Goal: Information Seeking & Learning: Learn about a topic

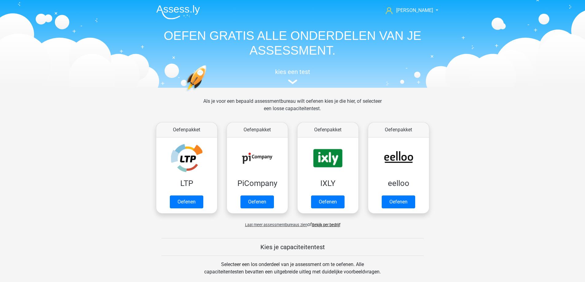
scroll to position [246, 0]
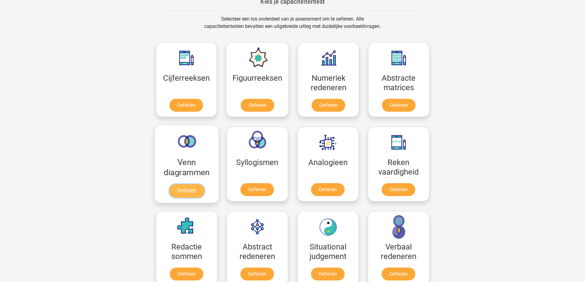
click at [203, 184] on link "Oefenen" at bounding box center [186, 191] width 35 height 14
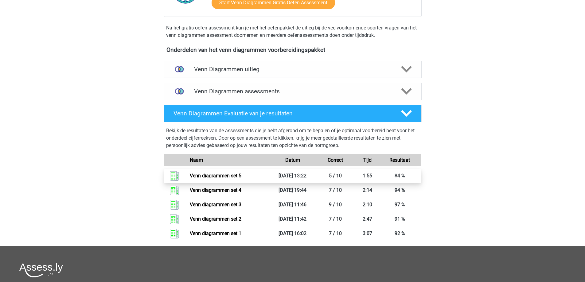
scroll to position [154, 0]
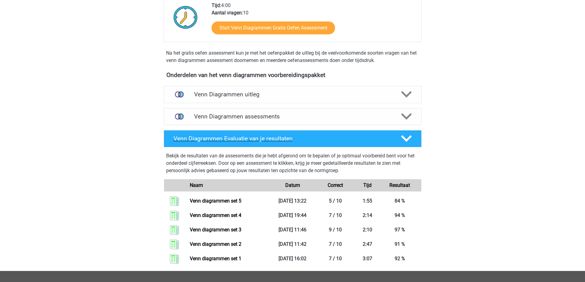
click at [409, 139] on polygon at bounding box center [406, 139] width 11 height 7
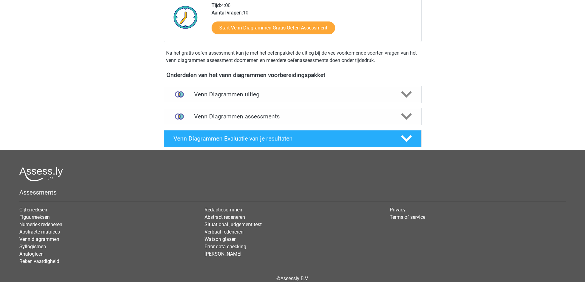
click at [408, 118] on icon at bounding box center [406, 116] width 11 height 11
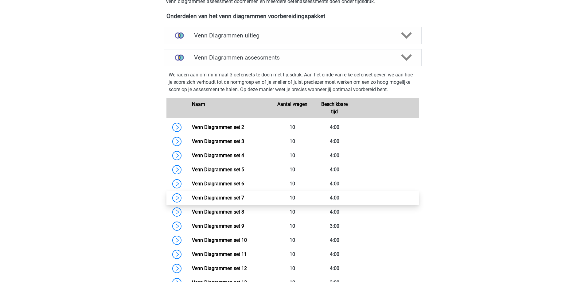
scroll to position [215, 0]
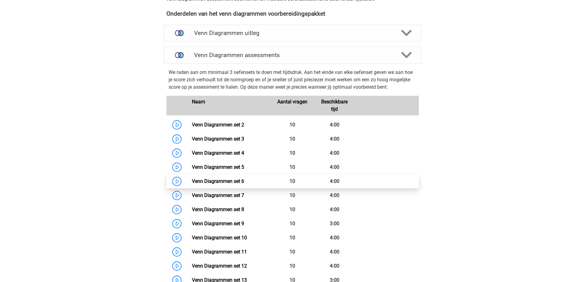
click at [215, 183] on link "Venn Diagrammen set 6" at bounding box center [218, 182] width 52 height 6
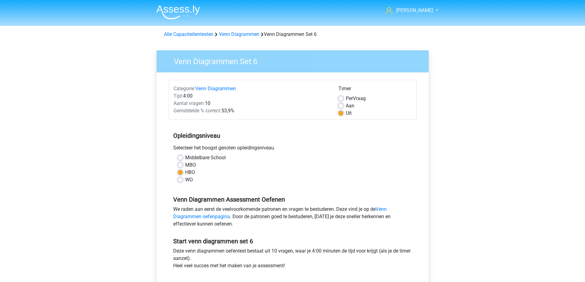
scroll to position [61, 0]
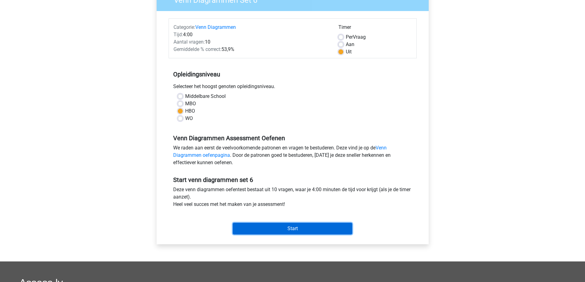
click at [265, 229] on input "Start" at bounding box center [293, 229] width 120 height 12
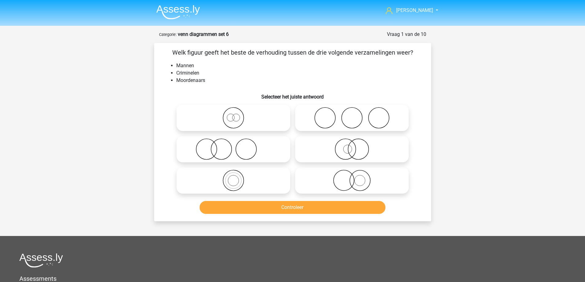
click at [331, 112] on icon at bounding box center [352, 118] width 109 height 22
click at [352, 112] on input "radio" at bounding box center [354, 113] width 4 height 4
radio input "true"
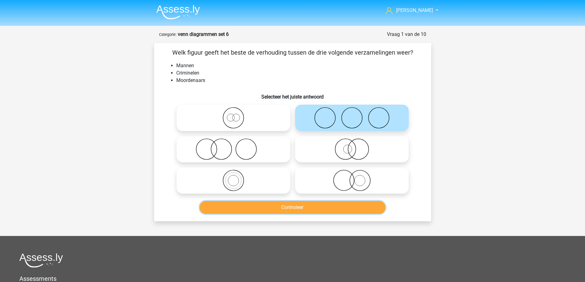
click at [258, 206] on button "Controleer" at bounding box center [293, 207] width 186 height 13
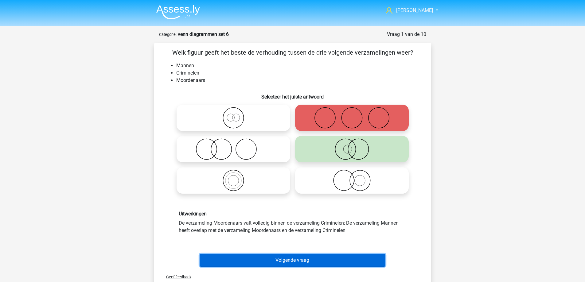
click at [286, 265] on button "Volgende vraag" at bounding box center [293, 260] width 186 height 13
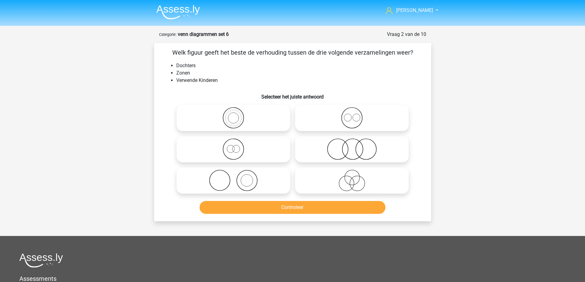
click at [343, 121] on icon at bounding box center [352, 118] width 109 height 22
click at [352, 115] on input "radio" at bounding box center [354, 113] width 4 height 4
radio input "true"
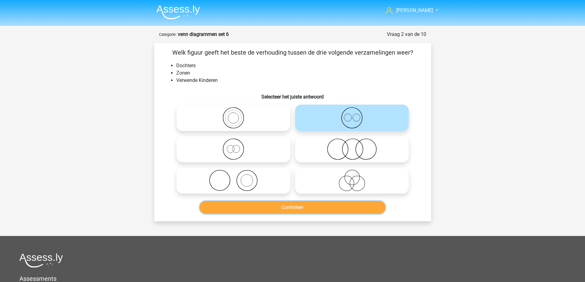
click at [316, 212] on button "Controleer" at bounding box center [293, 207] width 186 height 13
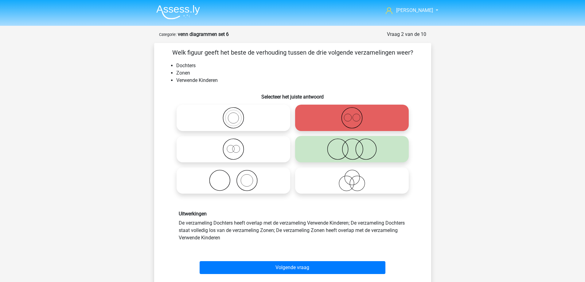
click at [164, 8] on img at bounding box center [178, 12] width 44 height 14
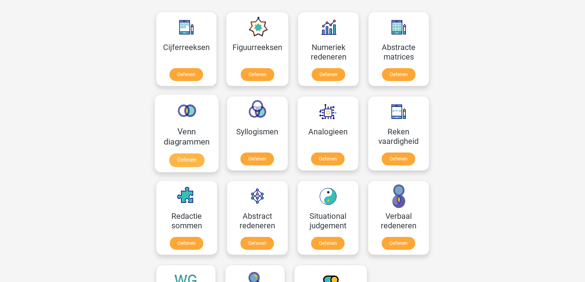
scroll to position [246, 0]
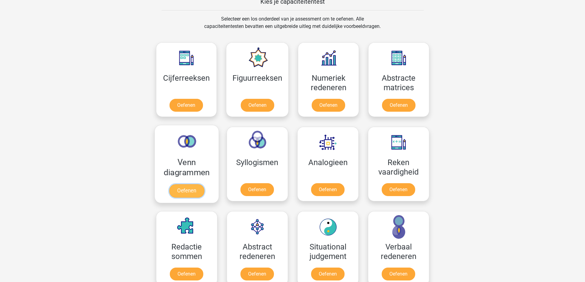
click at [184, 192] on link "Oefenen" at bounding box center [186, 191] width 35 height 14
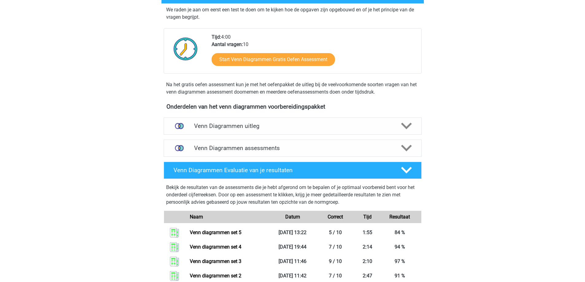
scroll to position [123, 0]
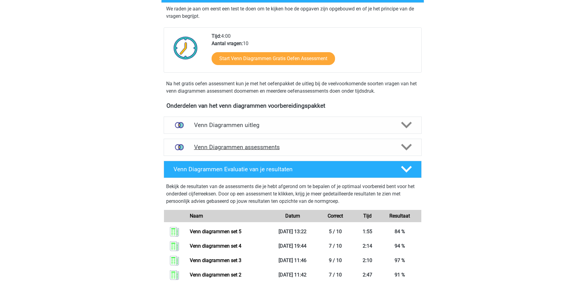
click at [394, 145] on div "Venn Diagrammen assessments" at bounding box center [293, 147] width 206 height 7
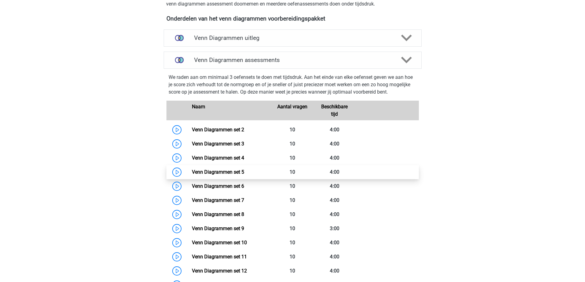
scroll to position [246, 0]
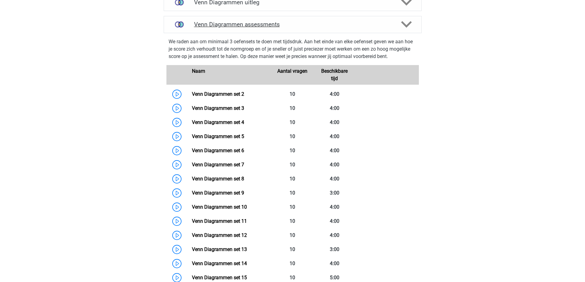
click at [320, 25] on h4 "Venn Diagrammen assessments" at bounding box center [292, 24] width 197 height 7
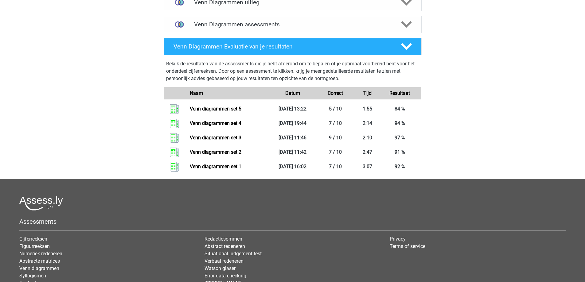
click at [306, 28] on h4 "Venn Diagrammen assessments" at bounding box center [292, 24] width 197 height 7
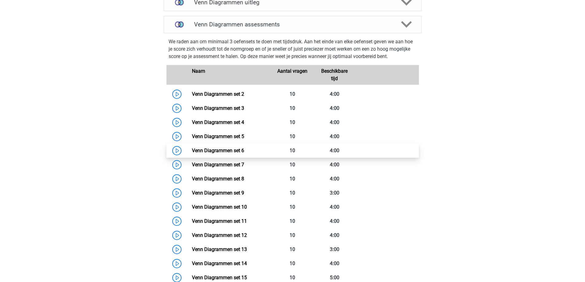
click at [213, 152] on link "Venn Diagrammen set 6" at bounding box center [218, 151] width 52 height 6
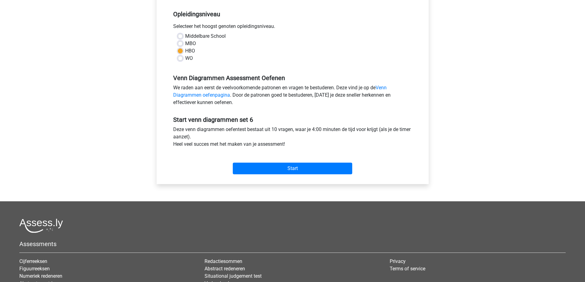
scroll to position [123, 0]
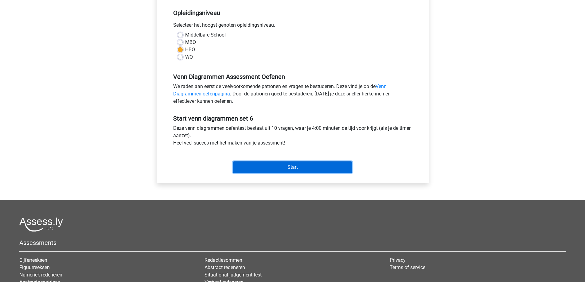
click at [267, 168] on input "Start" at bounding box center [293, 168] width 120 height 12
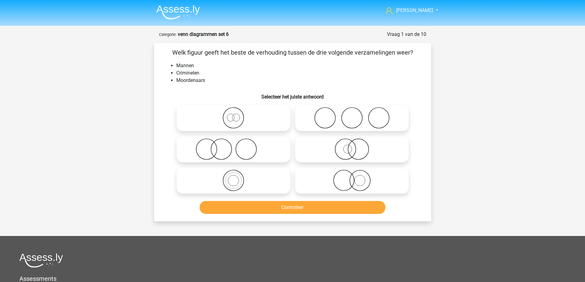
click at [325, 150] on icon at bounding box center [352, 150] width 109 height 22
click at [352, 146] on input "radio" at bounding box center [354, 144] width 4 height 4
radio input "true"
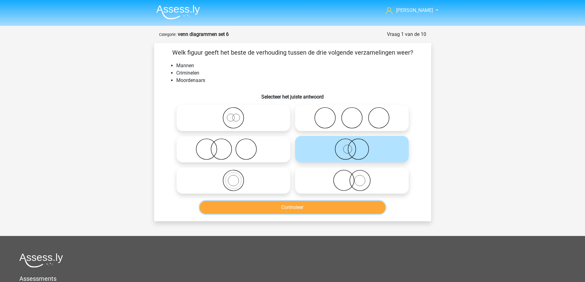
click at [324, 208] on button "Controleer" at bounding box center [293, 207] width 186 height 13
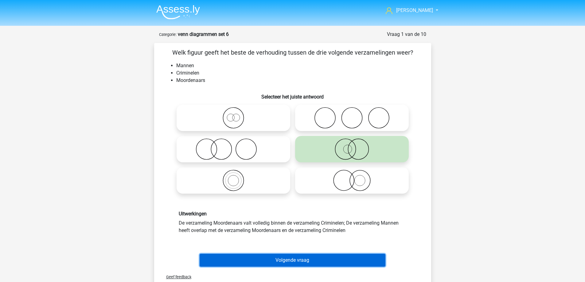
click at [279, 260] on button "Volgende vraag" at bounding box center [293, 260] width 186 height 13
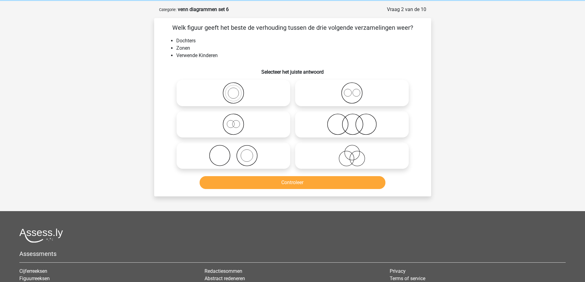
scroll to position [31, 0]
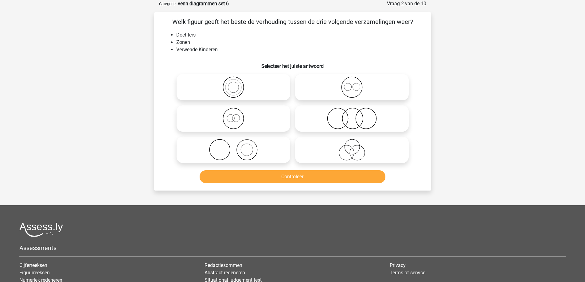
click at [336, 121] on icon at bounding box center [352, 119] width 109 height 22
click at [352, 116] on input "radio" at bounding box center [354, 114] width 4 height 4
radio input "true"
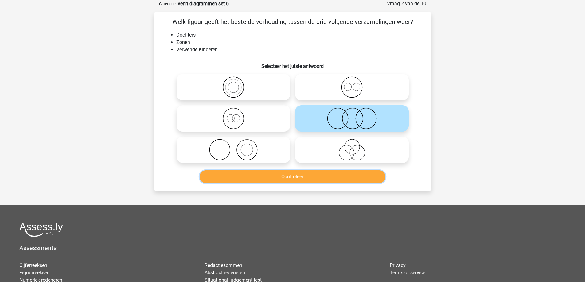
click at [319, 178] on button "Controleer" at bounding box center [293, 177] width 186 height 13
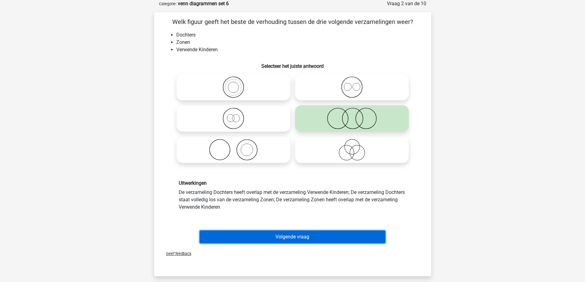
click at [284, 237] on button "Volgende vraag" at bounding box center [293, 237] width 186 height 13
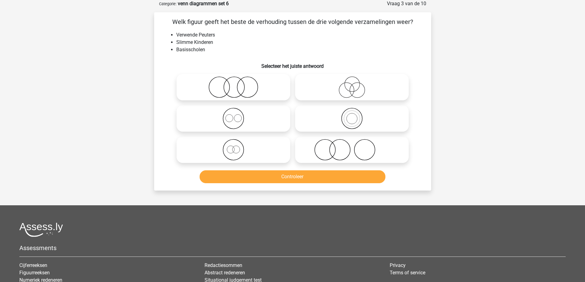
click at [333, 153] on icon at bounding box center [352, 150] width 109 height 22
click at [352, 147] on input "radio" at bounding box center [354, 145] width 4 height 4
radio input "true"
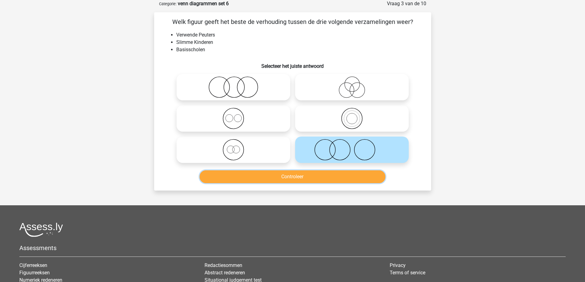
click at [314, 177] on button "Controleer" at bounding box center [293, 177] width 186 height 13
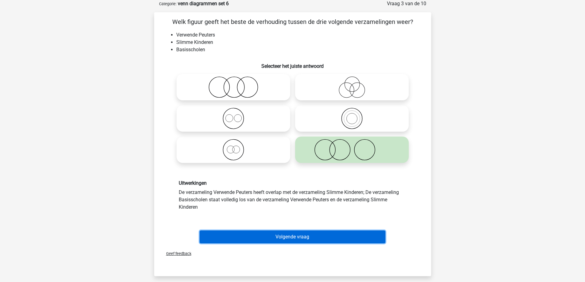
click at [290, 238] on button "Volgende vraag" at bounding box center [293, 237] width 186 height 13
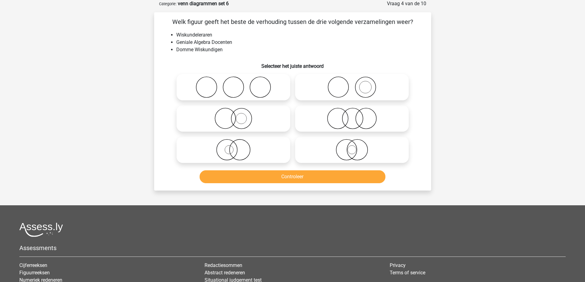
click at [328, 117] on circle at bounding box center [338, 118] width 21 height 21
click at [352, 116] on input "radio" at bounding box center [354, 114] width 4 height 4
radio input "true"
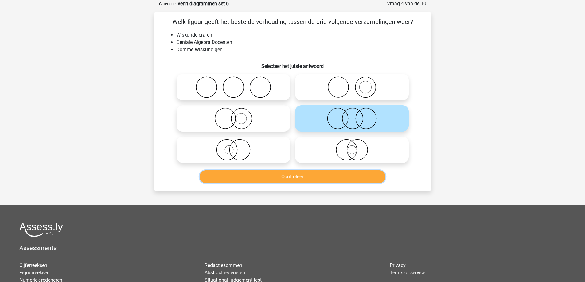
click at [293, 180] on button "Controleer" at bounding box center [293, 177] width 186 height 13
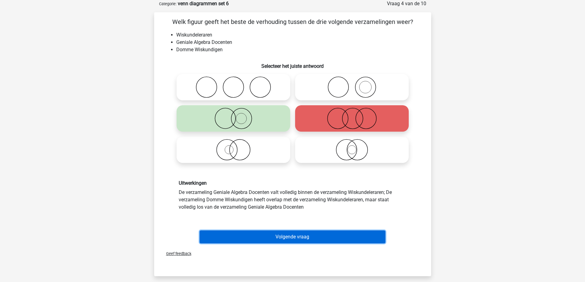
click at [274, 235] on button "Volgende vraag" at bounding box center [293, 237] width 186 height 13
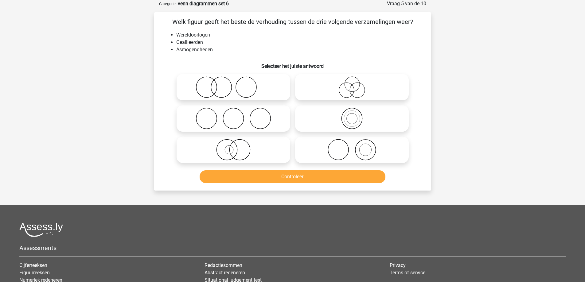
click at [260, 122] on icon at bounding box center [233, 119] width 109 height 22
click at [238, 116] on input "radio" at bounding box center [236, 114] width 4 height 4
radio input "true"
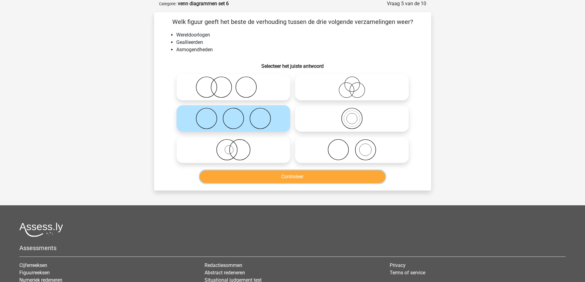
click at [267, 179] on button "Controleer" at bounding box center [293, 177] width 186 height 13
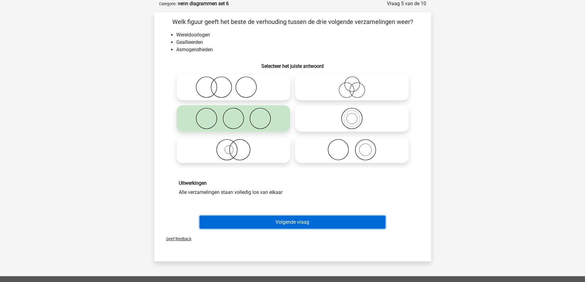
click at [259, 221] on button "Volgende vraag" at bounding box center [293, 222] width 186 height 13
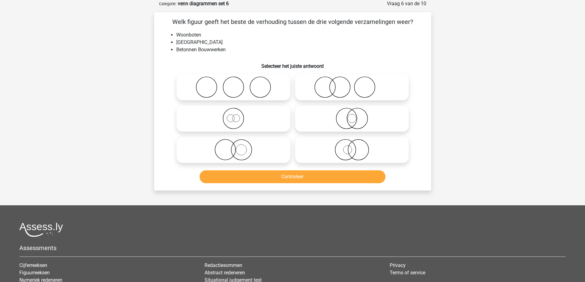
click at [260, 151] on icon at bounding box center [233, 150] width 109 height 22
click at [238, 147] on input "radio" at bounding box center [236, 145] width 4 height 4
radio input "true"
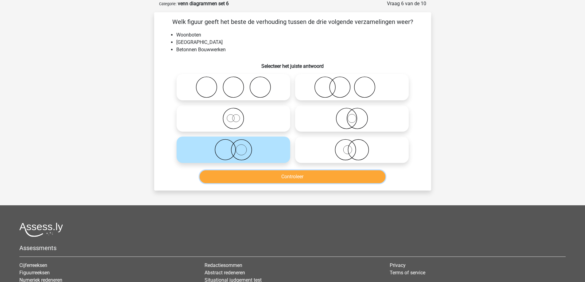
click at [266, 178] on button "Controleer" at bounding box center [293, 177] width 186 height 13
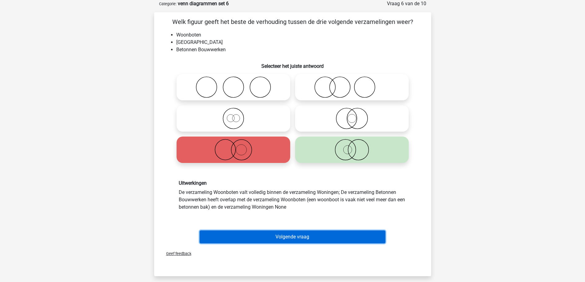
click at [307, 236] on button "Volgende vraag" at bounding box center [293, 237] width 186 height 13
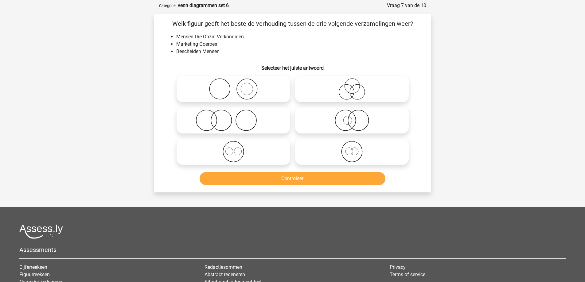
scroll to position [0, 0]
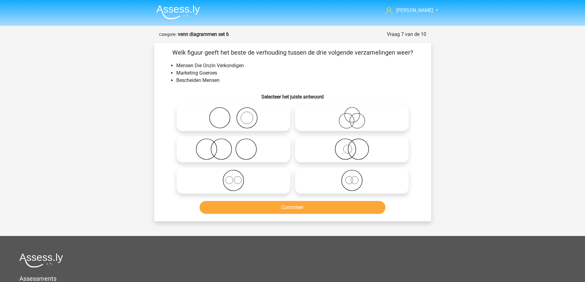
click at [261, 143] on icon at bounding box center [233, 150] width 109 height 22
click at [238, 143] on input "radio" at bounding box center [236, 144] width 4 height 4
radio input "true"
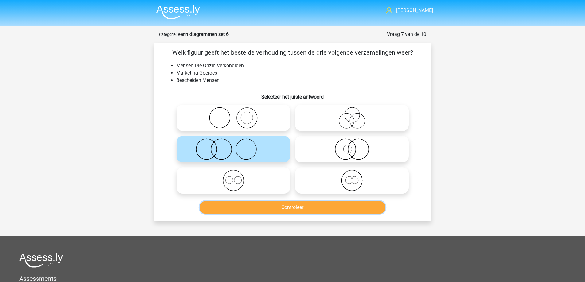
click at [256, 210] on button "Controleer" at bounding box center [293, 207] width 186 height 13
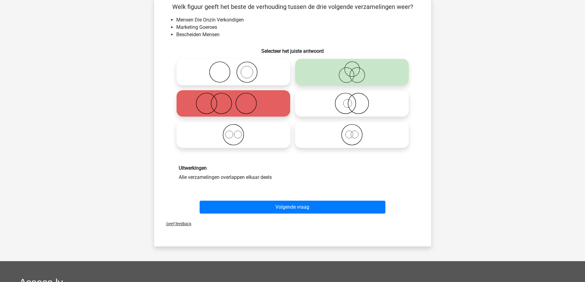
scroll to position [61, 0]
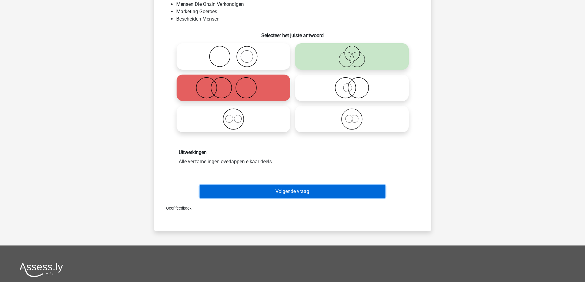
click at [270, 192] on button "Volgende vraag" at bounding box center [293, 191] width 186 height 13
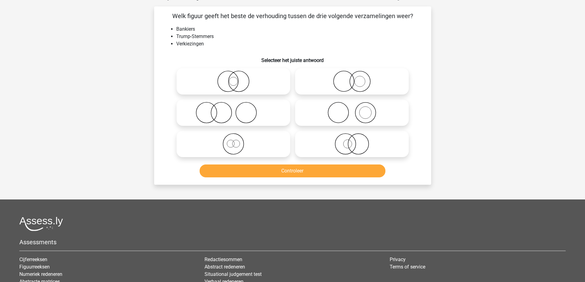
scroll to position [31, 0]
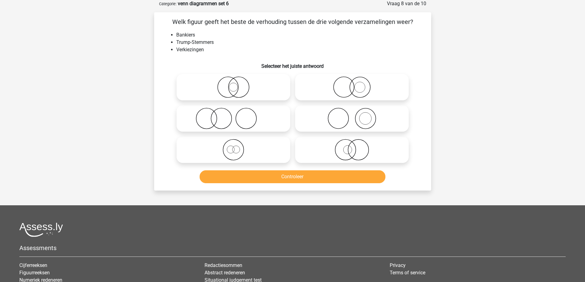
click at [218, 116] on icon at bounding box center [233, 119] width 109 height 22
click at [234, 116] on input "radio" at bounding box center [236, 114] width 4 height 4
radio input "true"
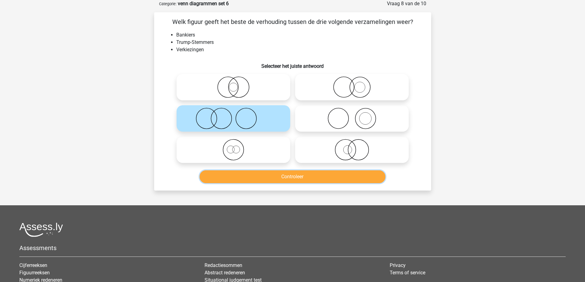
click at [249, 178] on button "Controleer" at bounding box center [293, 177] width 186 height 13
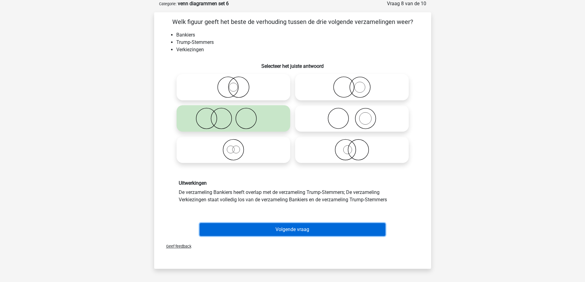
click at [247, 235] on button "Volgende vraag" at bounding box center [293, 229] width 186 height 13
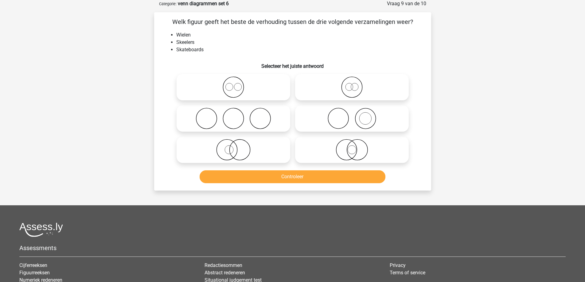
click at [214, 85] on icon at bounding box center [233, 88] width 109 height 22
click at [234, 84] on input "radio" at bounding box center [236, 82] width 4 height 4
radio input "true"
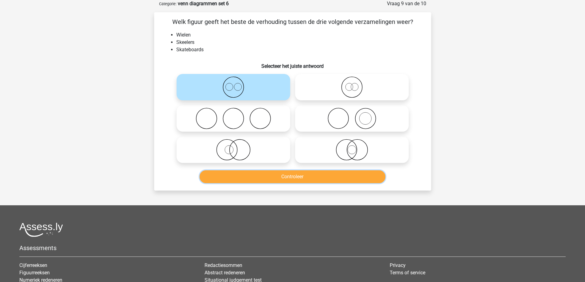
click at [245, 178] on button "Controleer" at bounding box center [293, 177] width 186 height 13
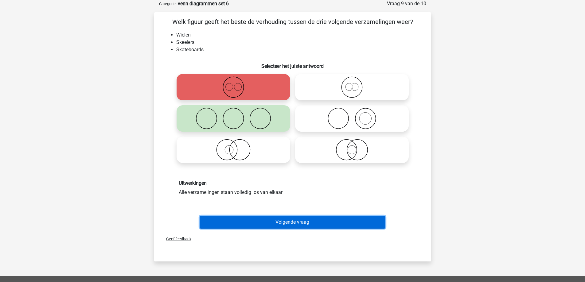
click at [238, 222] on button "Volgende vraag" at bounding box center [293, 222] width 186 height 13
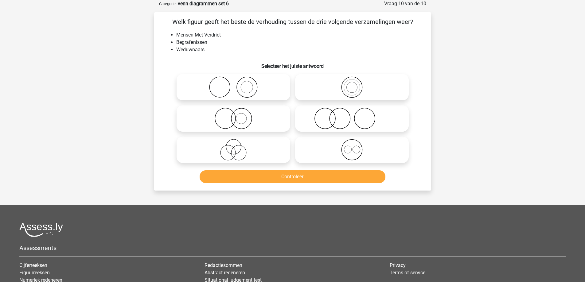
click at [329, 120] on icon at bounding box center [352, 119] width 109 height 22
click at [352, 116] on input "radio" at bounding box center [354, 114] width 4 height 4
radio input "true"
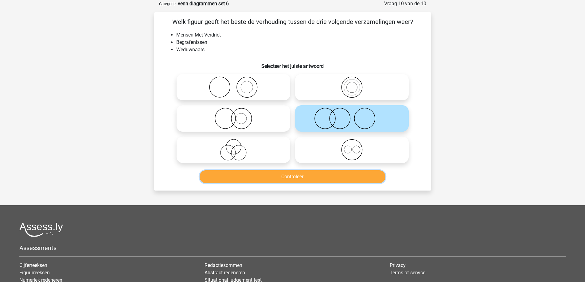
click at [313, 181] on button "Controleer" at bounding box center [293, 177] width 186 height 13
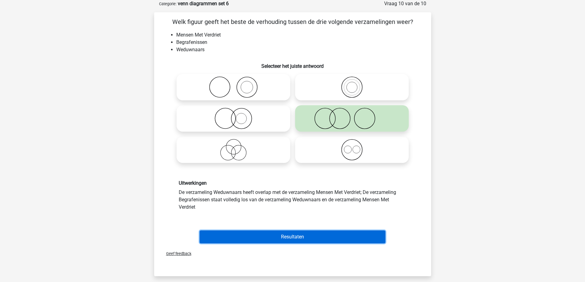
click at [273, 237] on button "Resultaten" at bounding box center [293, 237] width 186 height 13
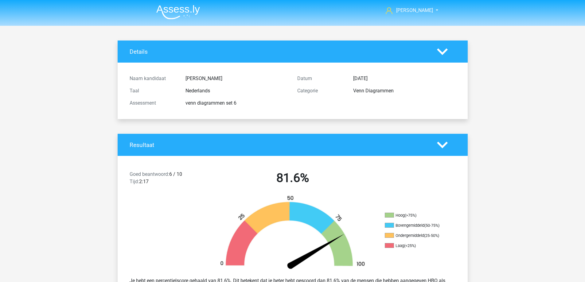
click at [183, 13] on img at bounding box center [178, 12] width 44 height 14
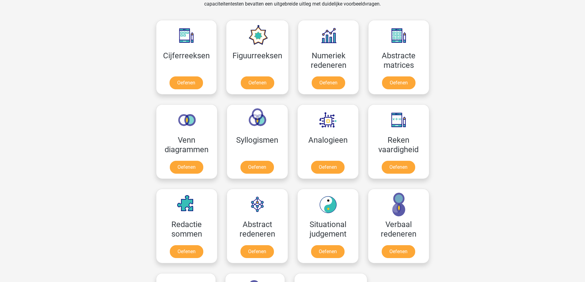
scroll to position [277, 0]
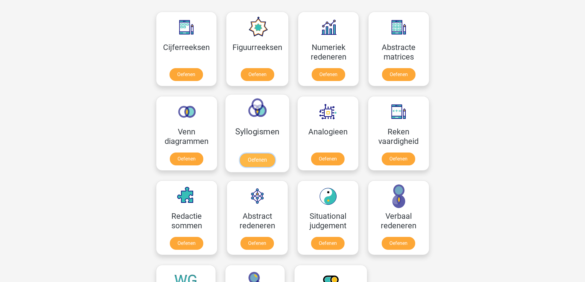
click at [250, 160] on link "Oefenen" at bounding box center [257, 161] width 35 height 14
click at [179, 161] on link "Oefenen" at bounding box center [186, 161] width 35 height 14
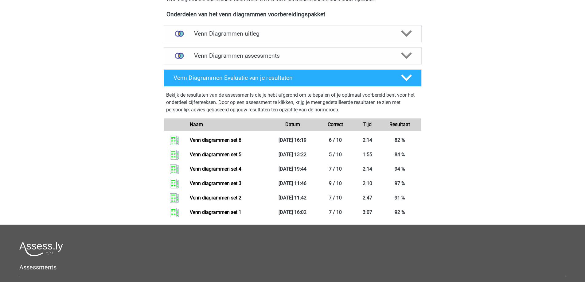
scroll to position [215, 0]
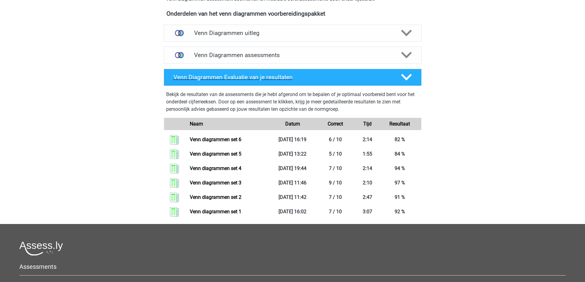
click at [342, 81] on div "Venn Diagrammen Evaluatie van je resultaten" at bounding box center [293, 77] width 258 height 17
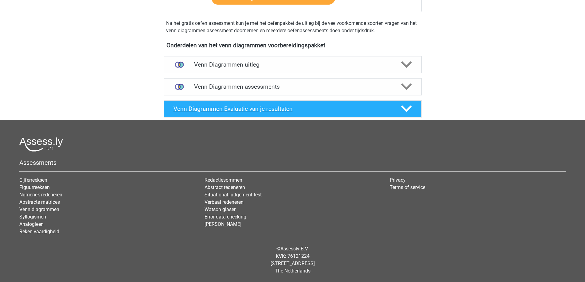
scroll to position [183, 0]
click at [352, 85] on h4 "Venn Diagrammen assessments" at bounding box center [292, 86] width 197 height 7
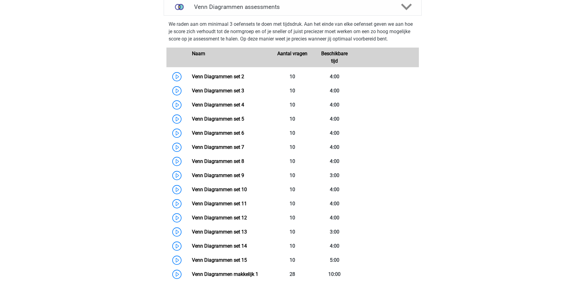
scroll to position [276, 0]
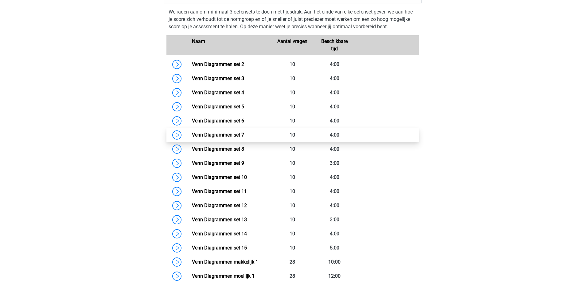
click at [225, 135] on link "Venn Diagrammen set 7" at bounding box center [218, 135] width 52 height 6
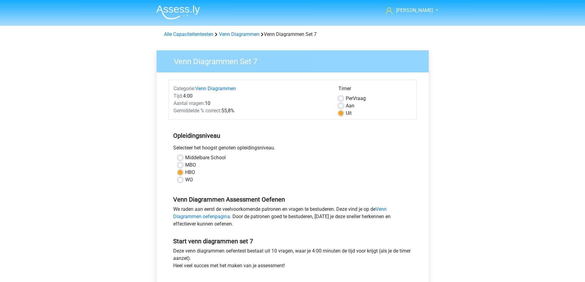
click at [210, 61] on h3 "Venn Diagrammen Set 7" at bounding box center [296, 60] width 258 height 12
click at [183, 7] on img at bounding box center [178, 12] width 44 height 14
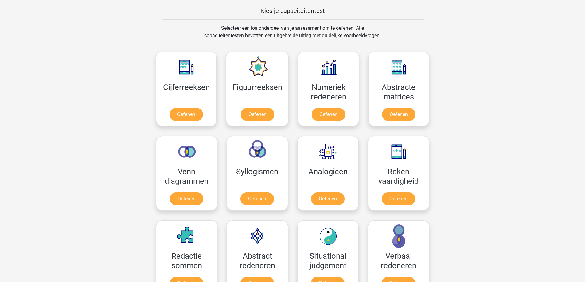
scroll to position [246, 0]
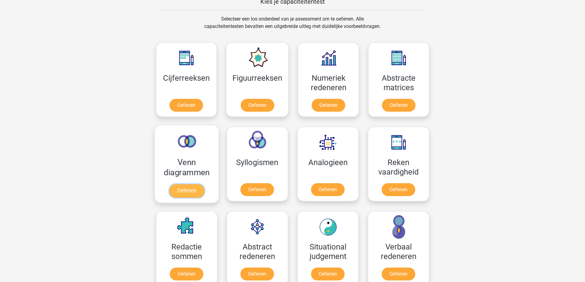
click at [194, 191] on link "Oefenen" at bounding box center [186, 191] width 35 height 14
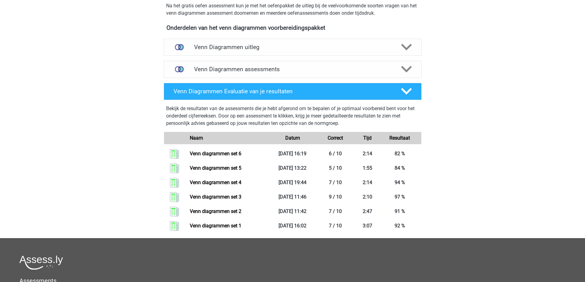
scroll to position [196, 0]
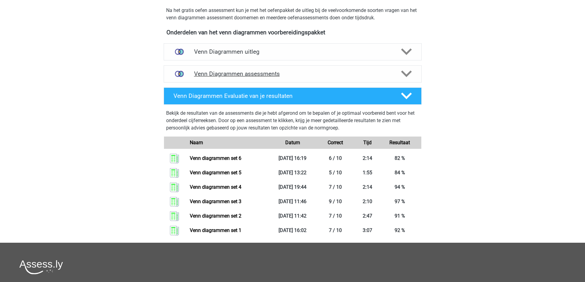
click at [315, 73] on h4 "Venn Diagrammen assessments" at bounding box center [292, 73] width 197 height 7
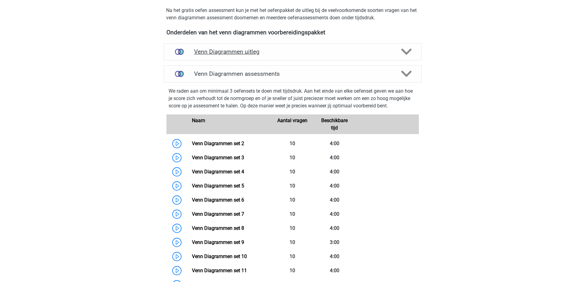
click at [261, 54] on h4 "Venn Diagrammen uitleg" at bounding box center [292, 51] width 197 height 7
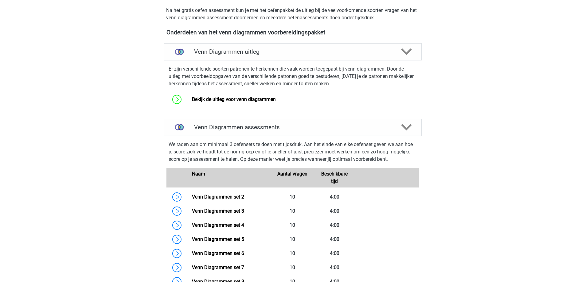
click at [276, 56] on div "Venn Diagrammen uitleg" at bounding box center [293, 51] width 258 height 17
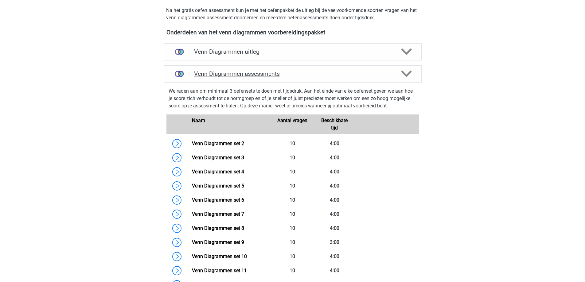
click at [276, 81] on div "Venn Diagrammen assessments" at bounding box center [293, 73] width 258 height 17
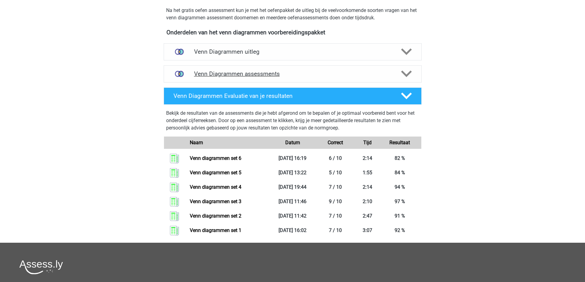
click at [294, 73] on h4 "Venn Diagrammen assessments" at bounding box center [292, 73] width 197 height 7
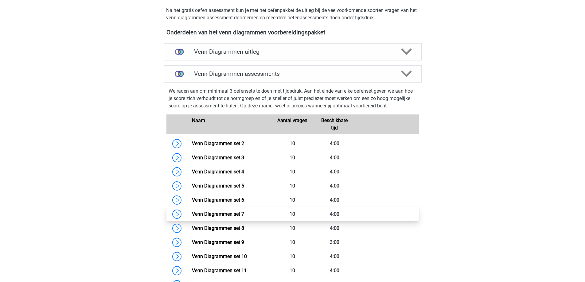
click at [222, 216] on link "Venn Diagrammen set 7" at bounding box center [218, 214] width 52 height 6
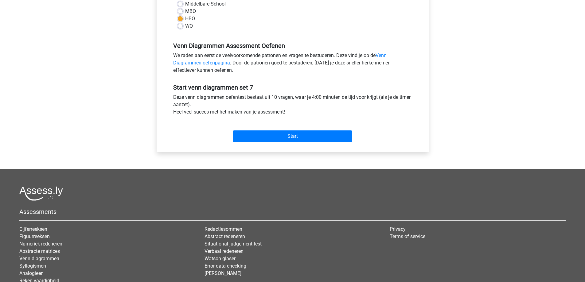
scroll to position [203, 0]
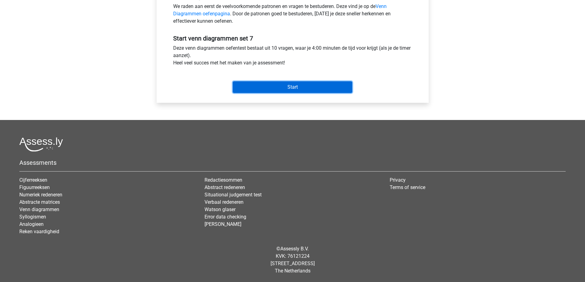
click at [271, 87] on input "Start" at bounding box center [293, 87] width 120 height 12
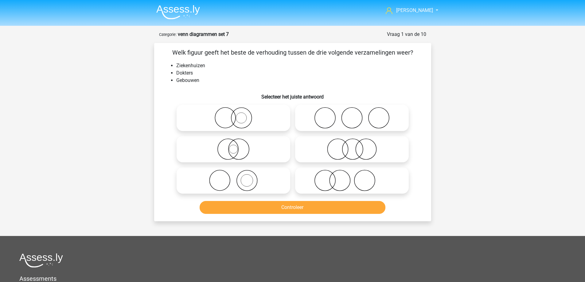
click at [241, 181] on icon at bounding box center [233, 181] width 109 height 22
click at [238, 178] on input "radio" at bounding box center [236, 176] width 4 height 4
radio input "true"
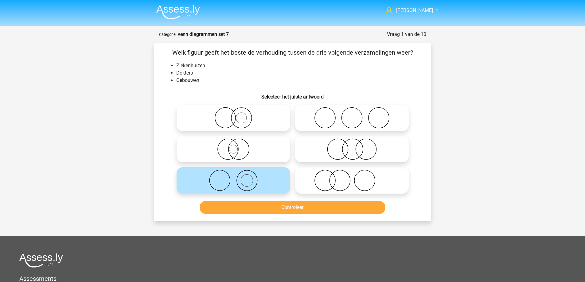
click at [336, 183] on icon at bounding box center [352, 181] width 109 height 22
click at [352, 178] on input "radio" at bounding box center [354, 176] width 4 height 4
radio input "true"
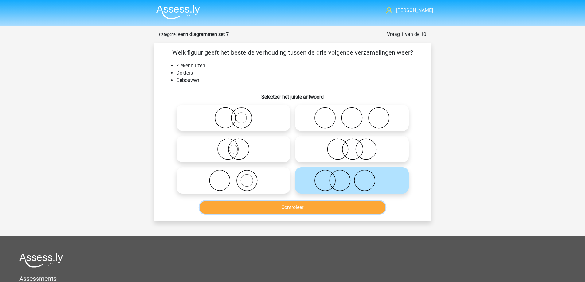
click at [302, 208] on button "Controleer" at bounding box center [293, 207] width 186 height 13
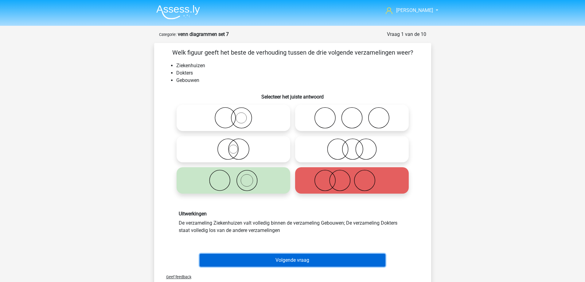
click at [270, 259] on button "Volgende vraag" at bounding box center [293, 260] width 186 height 13
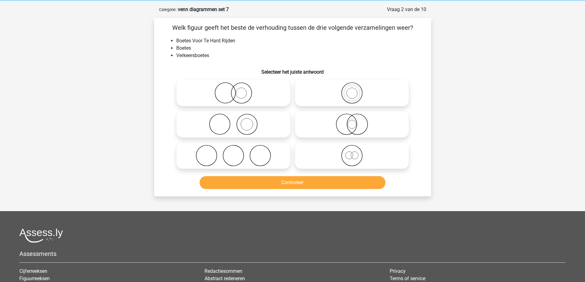
scroll to position [31, 0]
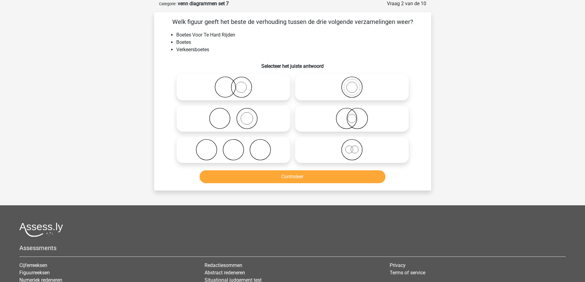
click at [328, 89] on icon at bounding box center [352, 88] width 109 height 22
click at [352, 84] on input "radio" at bounding box center [354, 82] width 4 height 4
radio input "true"
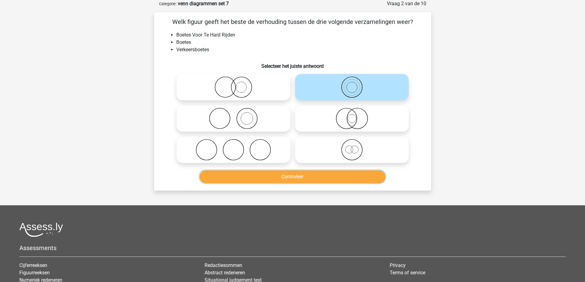
click at [309, 175] on button "Controleer" at bounding box center [293, 177] width 186 height 13
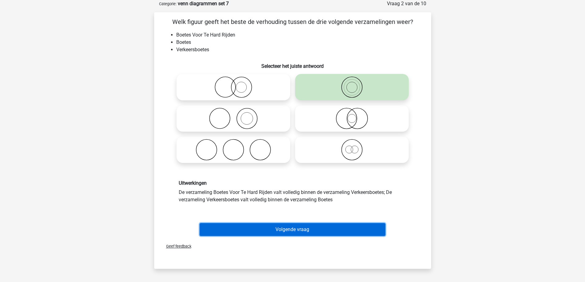
click at [288, 235] on button "Volgende vraag" at bounding box center [293, 229] width 186 height 13
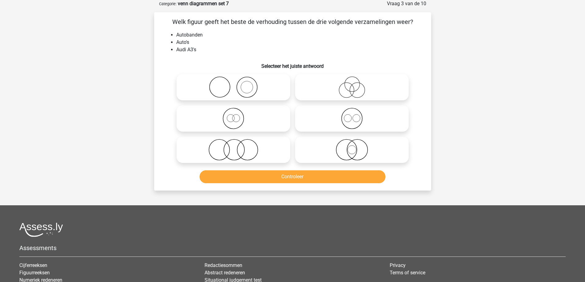
click at [248, 88] on icon at bounding box center [233, 88] width 109 height 22
click at [238, 84] on input "radio" at bounding box center [236, 82] width 4 height 4
radio input "true"
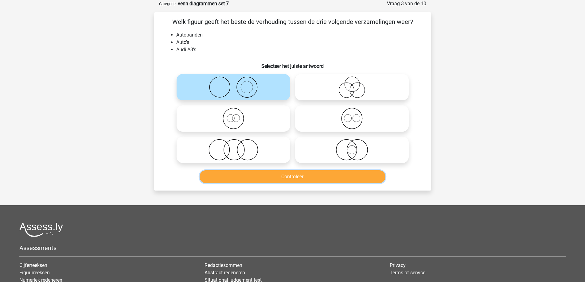
click at [270, 177] on button "Controleer" at bounding box center [293, 177] width 186 height 13
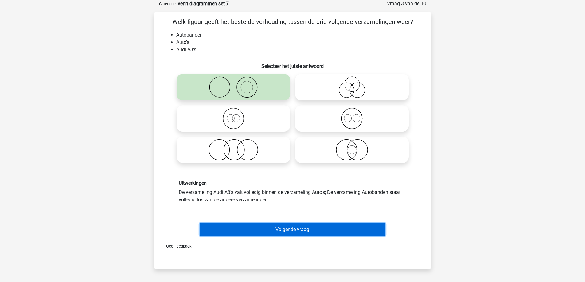
click at [271, 226] on button "Volgende vraag" at bounding box center [293, 229] width 186 height 13
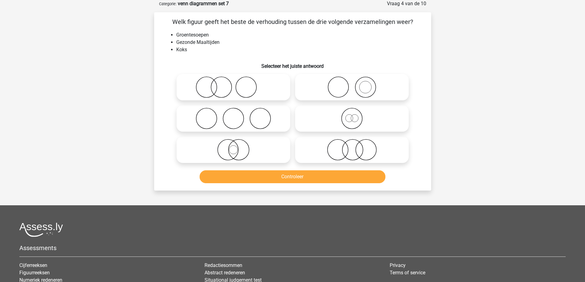
click at [345, 88] on icon at bounding box center [352, 88] width 109 height 22
click at [352, 84] on input "radio" at bounding box center [354, 82] width 4 height 4
radio input "true"
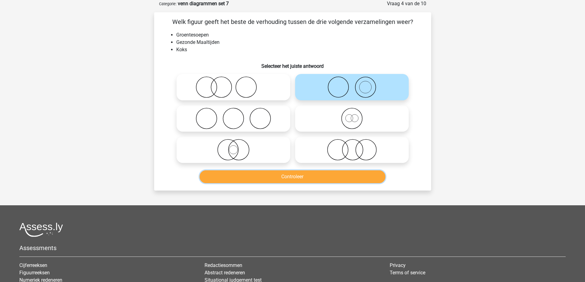
click at [284, 173] on button "Controleer" at bounding box center [293, 177] width 186 height 13
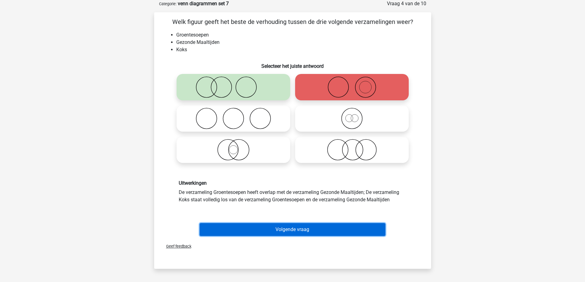
click at [271, 231] on button "Volgende vraag" at bounding box center [293, 229] width 186 height 13
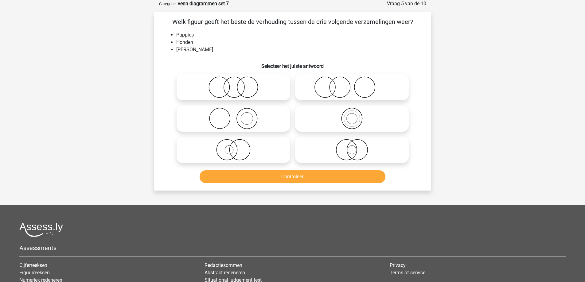
click at [214, 150] on icon at bounding box center [233, 150] width 109 height 22
click at [234, 147] on input "radio" at bounding box center [236, 145] width 4 height 4
radio input "true"
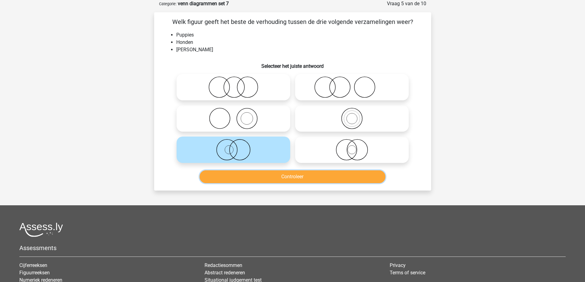
click at [272, 179] on button "Controleer" at bounding box center [293, 177] width 186 height 13
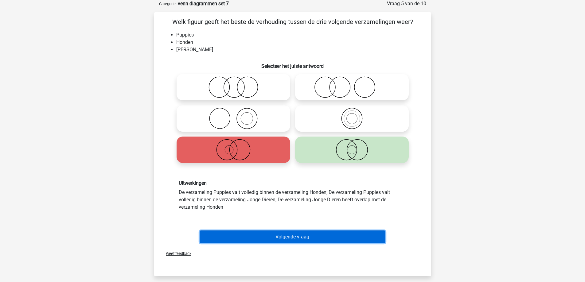
click at [268, 238] on button "Volgende vraag" at bounding box center [293, 237] width 186 height 13
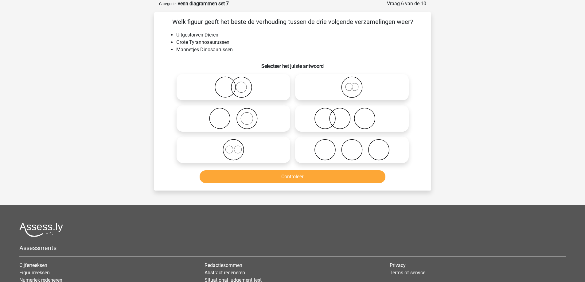
click at [326, 86] on icon at bounding box center [352, 88] width 109 height 22
click at [352, 84] on input "radio" at bounding box center [354, 82] width 4 height 4
radio input "true"
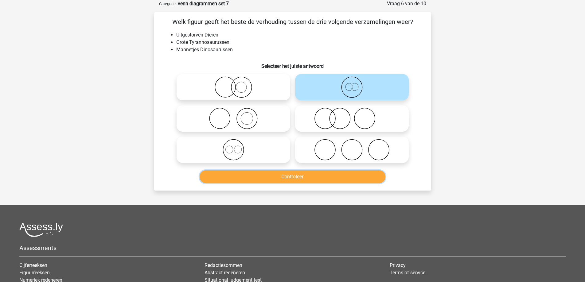
click at [283, 174] on button "Controleer" at bounding box center [293, 177] width 186 height 13
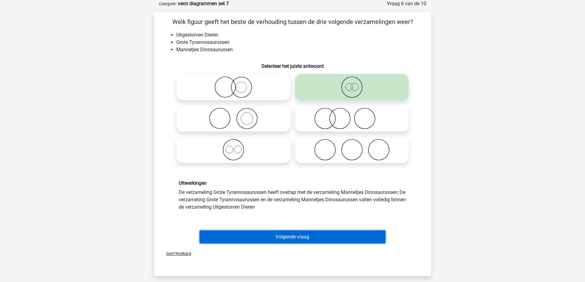
click at [282, 236] on button "Volgende vraag" at bounding box center [293, 237] width 186 height 13
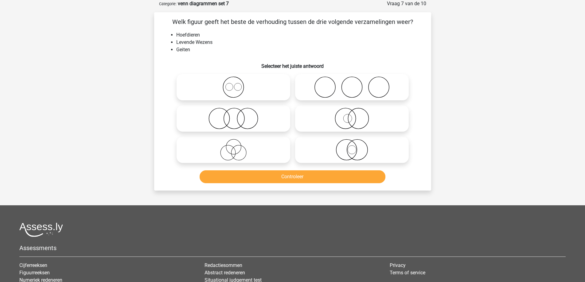
click at [329, 117] on icon at bounding box center [352, 119] width 109 height 22
click at [352, 116] on input "radio" at bounding box center [354, 114] width 4 height 4
radio input "true"
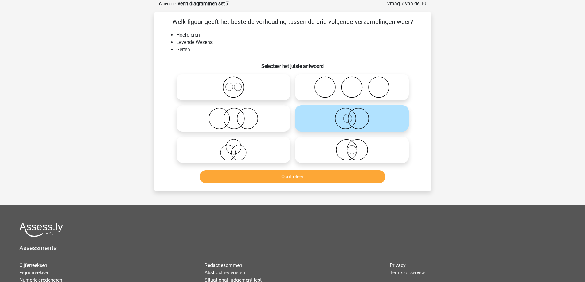
click at [285, 184] on div "Controleer" at bounding box center [292, 178] width 237 height 15
click at [285, 180] on button "Controleer" at bounding box center [293, 177] width 186 height 13
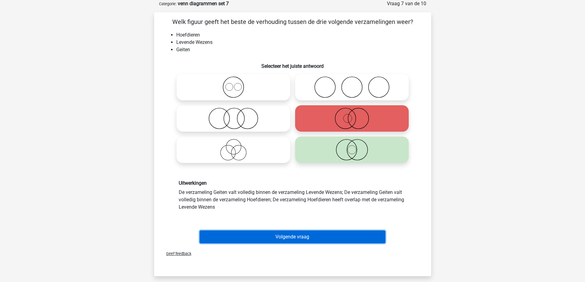
click at [286, 234] on button "Volgende vraag" at bounding box center [293, 237] width 186 height 13
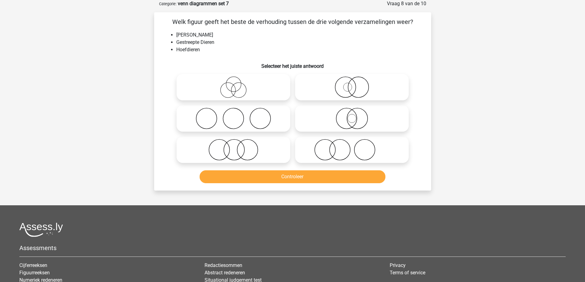
click at [225, 89] on icon at bounding box center [233, 88] width 109 height 22
click at [234, 84] on input "radio" at bounding box center [236, 82] width 4 height 4
radio input "true"
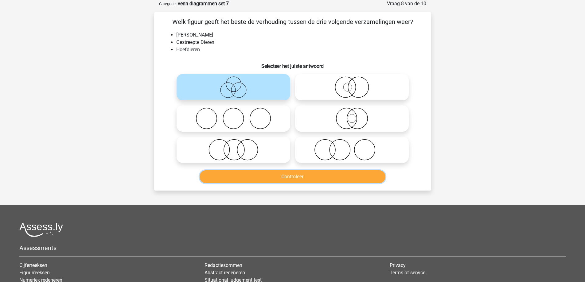
click at [243, 174] on button "Controleer" at bounding box center [293, 177] width 186 height 13
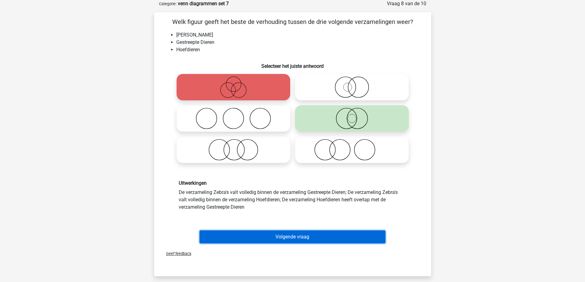
click at [279, 236] on button "Volgende vraag" at bounding box center [293, 237] width 186 height 13
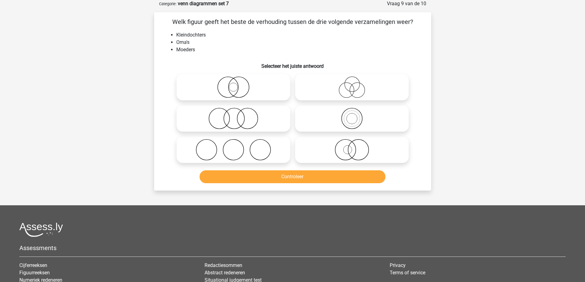
drag, startPoint x: 344, startPoint y: 118, endPoint x: 338, endPoint y: 136, distance: 18.8
click at [344, 119] on icon at bounding box center [352, 119] width 109 height 22
click at [352, 116] on input "radio" at bounding box center [354, 114] width 4 height 4
radio input "true"
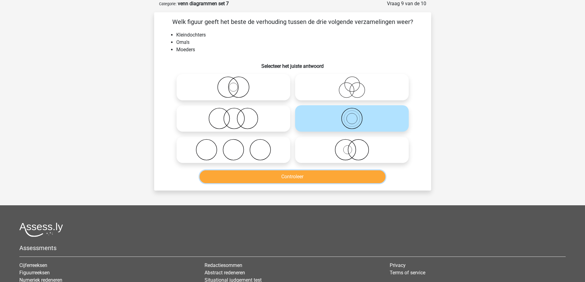
click at [318, 177] on button "Controleer" at bounding box center [293, 177] width 186 height 13
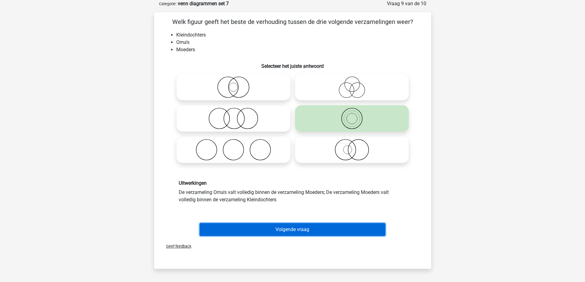
click at [273, 224] on button "Volgende vraag" at bounding box center [293, 229] width 186 height 13
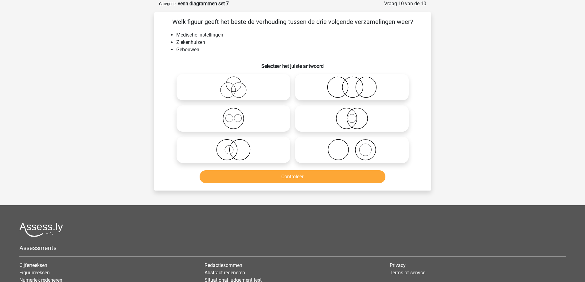
click at [365, 118] on icon at bounding box center [352, 119] width 109 height 22
click at [356, 116] on input "radio" at bounding box center [354, 114] width 4 height 4
radio input "true"
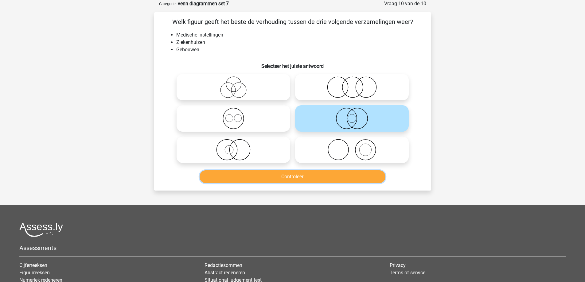
click at [331, 175] on button "Controleer" at bounding box center [293, 177] width 186 height 13
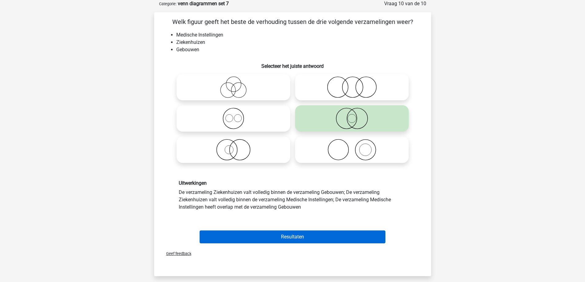
drag, startPoint x: 286, startPoint y: 244, endPoint x: 285, endPoint y: 239, distance: 5.0
click at [285, 244] on div "Resultaten" at bounding box center [292, 238] width 237 height 15
click at [285, 237] on button "Resultaten" at bounding box center [293, 237] width 186 height 13
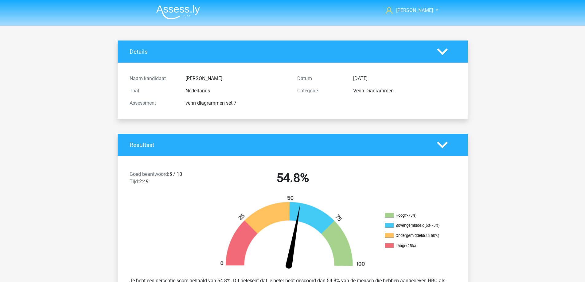
click at [188, 6] on img at bounding box center [178, 12] width 44 height 14
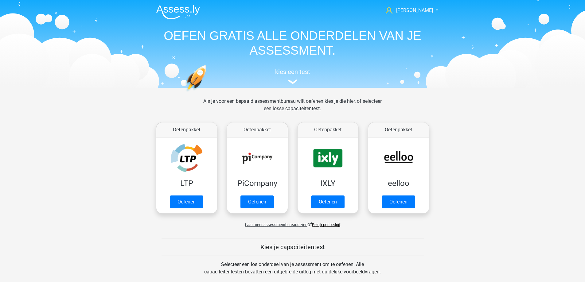
scroll to position [247, 0]
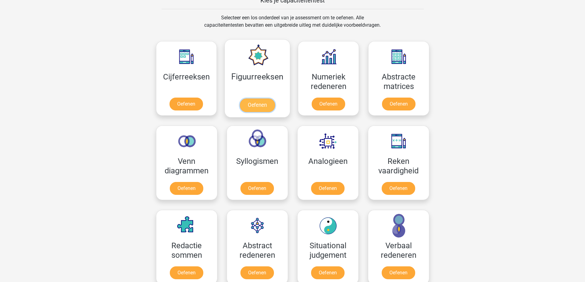
click at [260, 104] on link "Oefenen" at bounding box center [257, 106] width 35 height 14
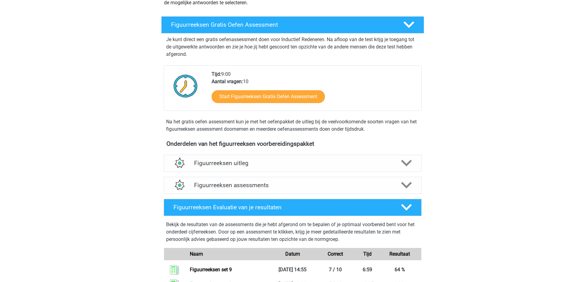
scroll to position [92, 0]
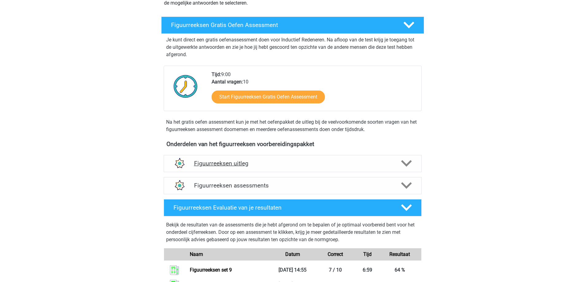
click at [270, 165] on h4 "Figuurreeksen uitleg" at bounding box center [292, 163] width 197 height 7
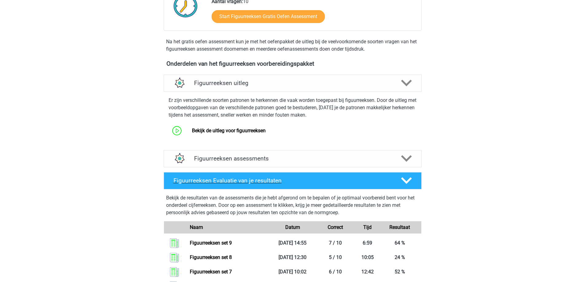
scroll to position [215, 0]
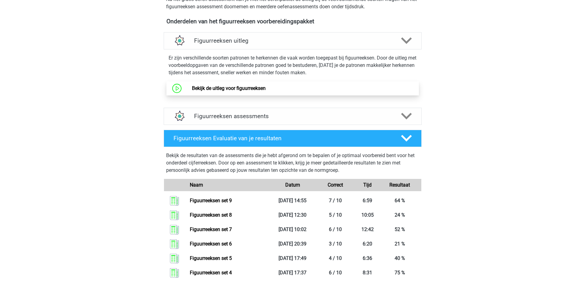
click at [239, 90] on link "Bekijk de uitleg voor figuurreeksen" at bounding box center [229, 88] width 74 height 6
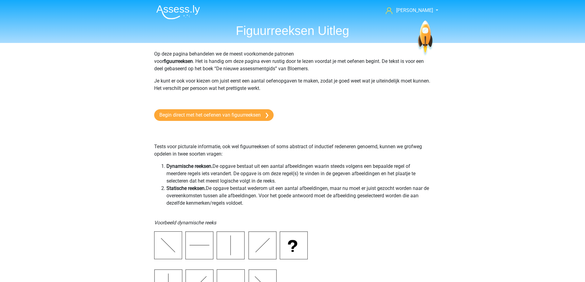
click at [174, 6] on img at bounding box center [178, 12] width 44 height 14
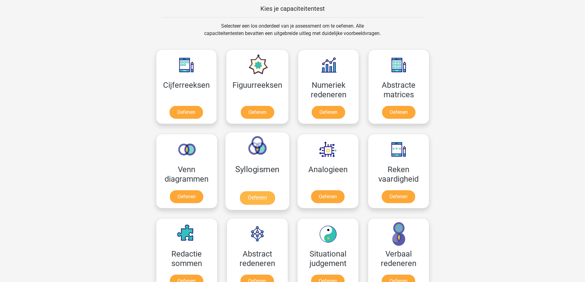
scroll to position [246, 0]
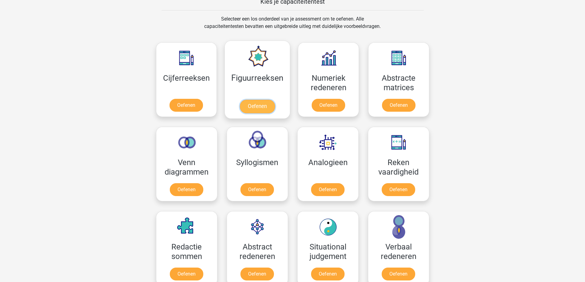
click at [257, 102] on link "Oefenen" at bounding box center [257, 107] width 35 height 14
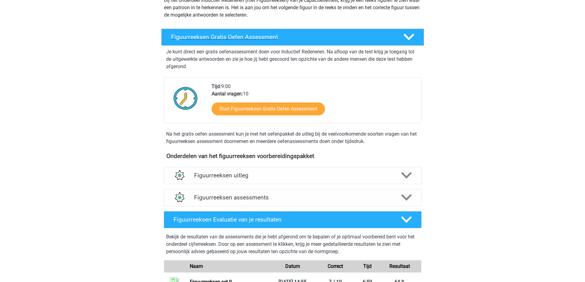
scroll to position [92, 0]
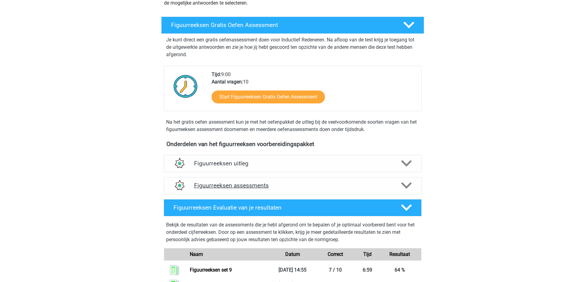
click at [271, 184] on h4 "Figuurreeksen assessments" at bounding box center [292, 185] width 197 height 7
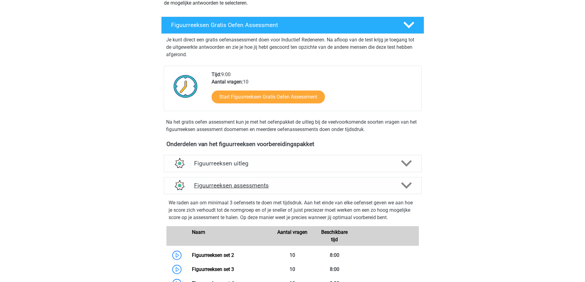
click at [277, 185] on h4 "Figuurreeksen assessments" at bounding box center [292, 185] width 197 height 7
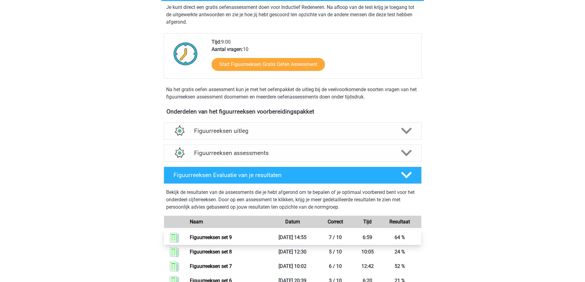
scroll to position [184, 0]
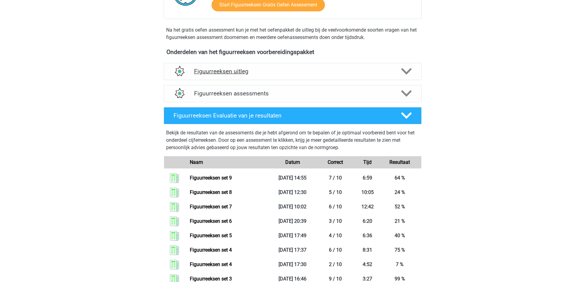
click at [267, 68] on h4 "Figuurreeksen uitleg" at bounding box center [292, 71] width 197 height 7
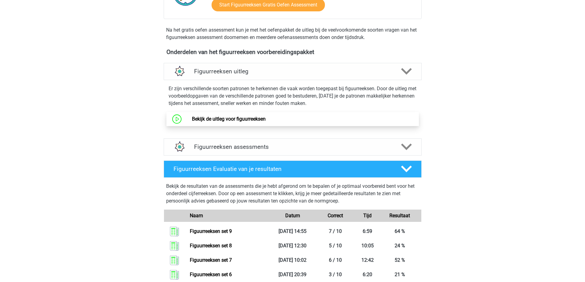
click at [236, 117] on link "Bekijk de uitleg voor figuurreeksen" at bounding box center [229, 119] width 74 height 6
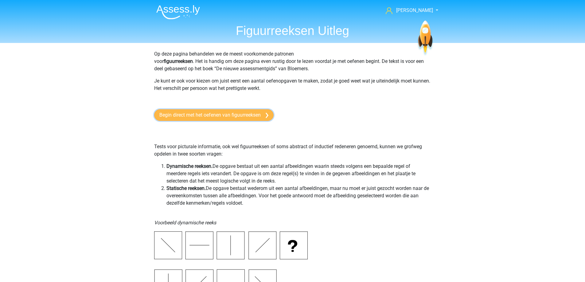
click at [210, 119] on link "Begin direct met het oefenen van figuurreeksen" at bounding box center [214, 115] width 120 height 12
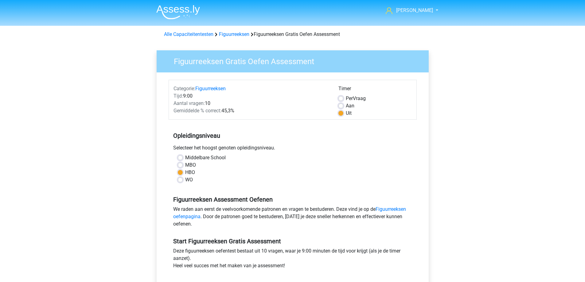
click at [179, 13] on img at bounding box center [178, 12] width 44 height 14
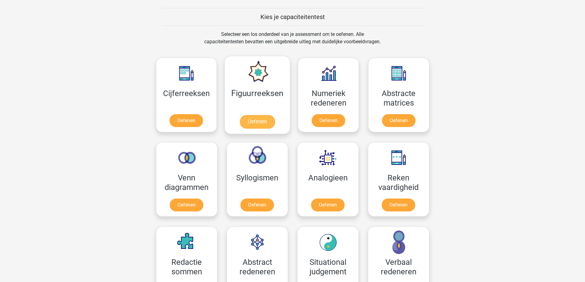
scroll to position [246, 0]
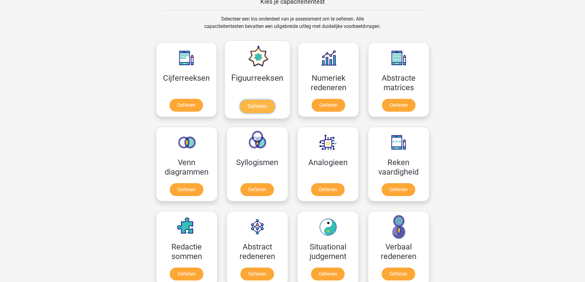
click at [263, 111] on link "Oefenen" at bounding box center [257, 107] width 35 height 14
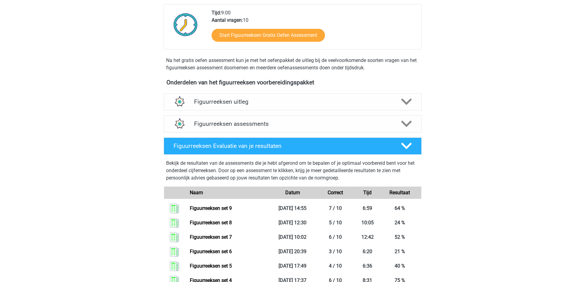
scroll to position [154, 0]
click at [249, 127] on h4 "Figuurreeksen assessments" at bounding box center [292, 124] width 197 height 7
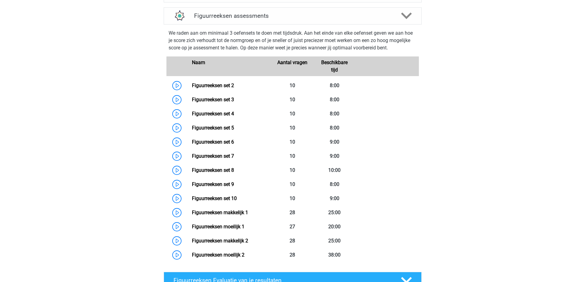
scroll to position [277, 0]
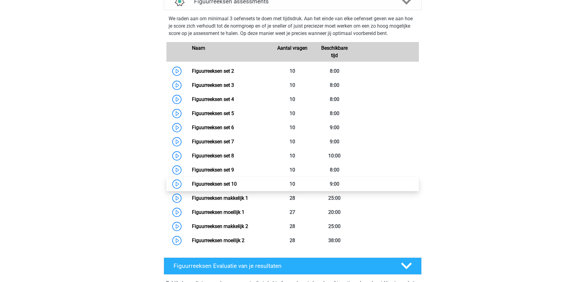
click at [232, 182] on link "Figuurreeksen set 10" at bounding box center [214, 184] width 45 height 6
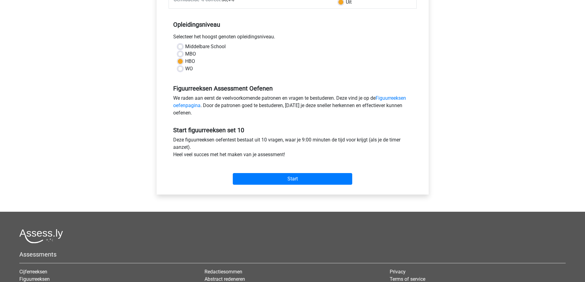
scroll to position [123, 0]
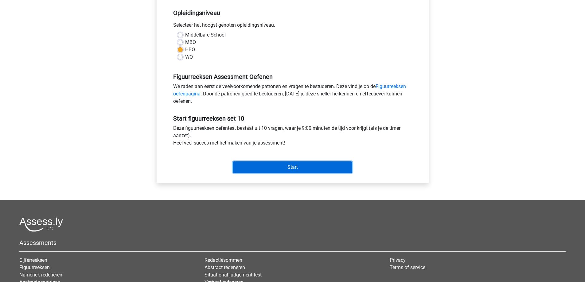
click at [272, 167] on input "Start" at bounding box center [293, 168] width 120 height 12
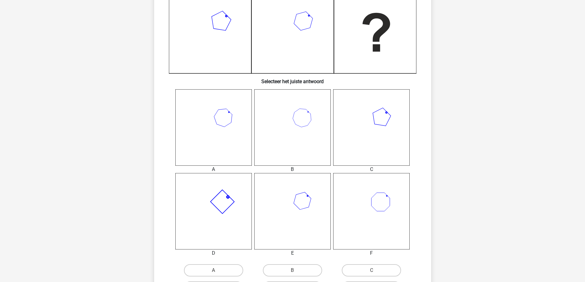
scroll to position [184, 0]
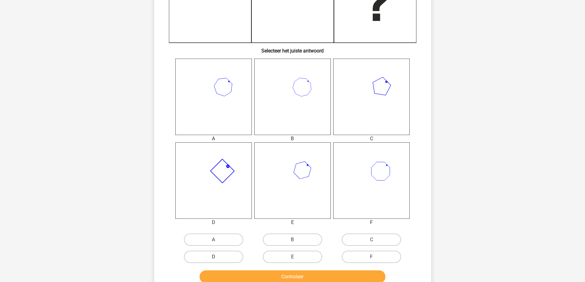
click at [231, 254] on label "D" at bounding box center [213, 257] width 59 height 12
click at [218, 257] on input "D" at bounding box center [216, 259] width 4 height 4
radio input "true"
click at [249, 274] on button "Controleer" at bounding box center [293, 277] width 186 height 13
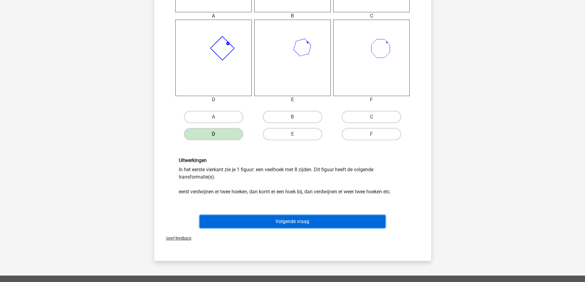
click at [269, 220] on button "Volgende vraag" at bounding box center [293, 221] width 186 height 13
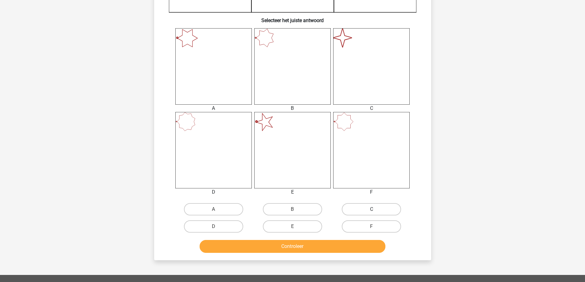
scroll to position [215, 0]
drag, startPoint x: 381, startPoint y: 210, endPoint x: 332, endPoint y: 247, distance: 61.6
click at [380, 210] on label "C" at bounding box center [371, 209] width 59 height 12
click at [376, 210] on input "C" at bounding box center [374, 211] width 4 height 4
radio input "true"
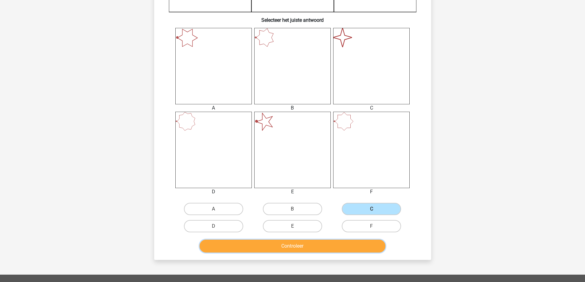
click at [315, 248] on button "Controleer" at bounding box center [293, 246] width 186 height 13
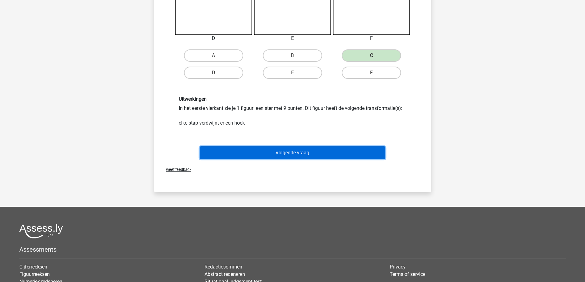
click at [294, 148] on button "Volgende vraag" at bounding box center [293, 153] width 186 height 13
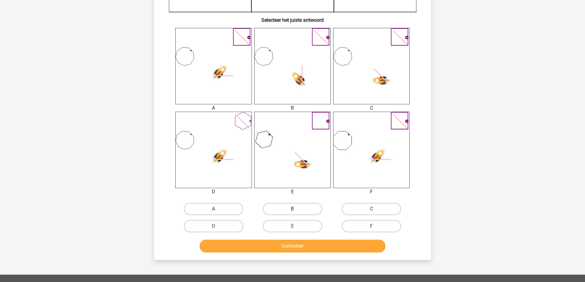
click at [296, 206] on label "B" at bounding box center [292, 209] width 59 height 12
click at [296, 209] on input "B" at bounding box center [295, 211] width 4 height 4
radio input "true"
click at [288, 250] on button "Controleer" at bounding box center [293, 246] width 186 height 13
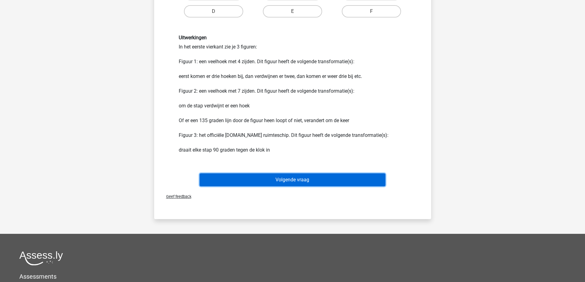
click at [271, 178] on button "Volgende vraag" at bounding box center [293, 180] width 186 height 13
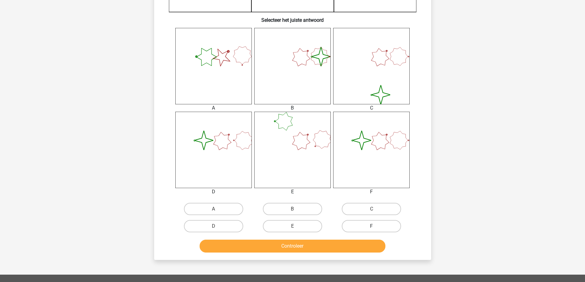
click at [368, 224] on label "F" at bounding box center [371, 226] width 59 height 12
click at [372, 226] on input "F" at bounding box center [374, 228] width 4 height 4
radio input "true"
click at [343, 246] on button "Controleer" at bounding box center [293, 246] width 186 height 13
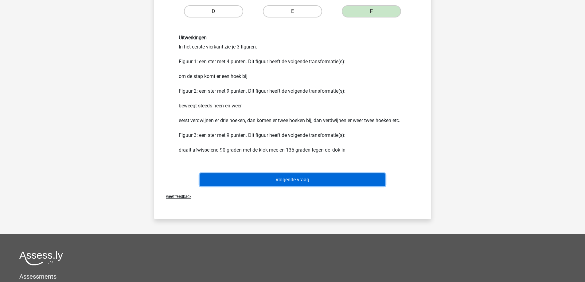
click at [296, 177] on button "Volgende vraag" at bounding box center [293, 180] width 186 height 13
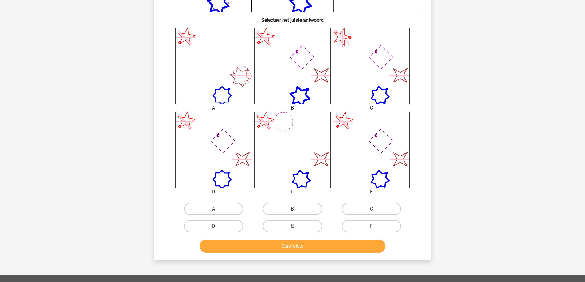
drag, startPoint x: 217, startPoint y: 222, endPoint x: 219, endPoint y: 226, distance: 4.6
click at [218, 223] on label "D" at bounding box center [213, 226] width 59 height 12
click at [218, 226] on input "D" at bounding box center [216, 228] width 4 height 4
radio input "true"
click at [245, 242] on button "Controleer" at bounding box center [293, 246] width 186 height 13
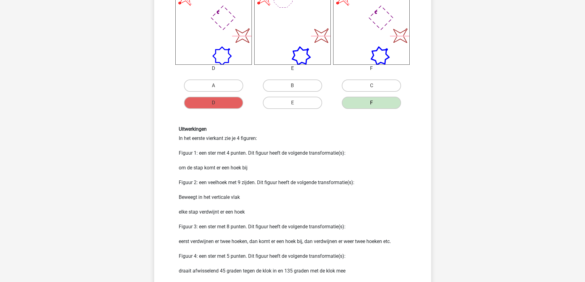
scroll to position [430, 0]
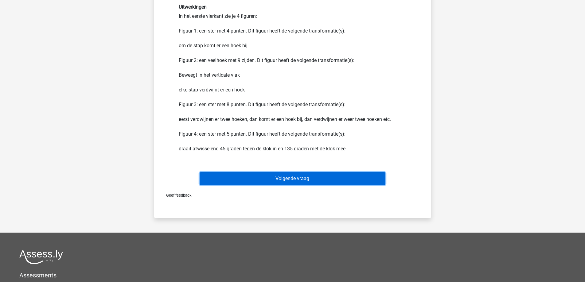
click at [292, 178] on button "Volgende vraag" at bounding box center [293, 178] width 186 height 13
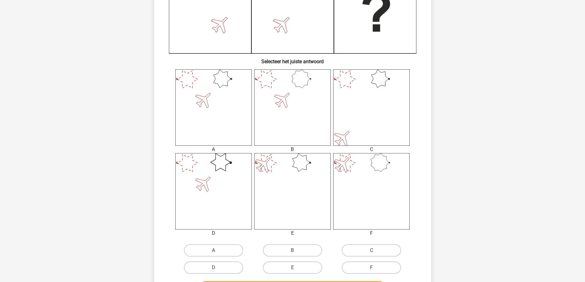
scroll to position [184, 0]
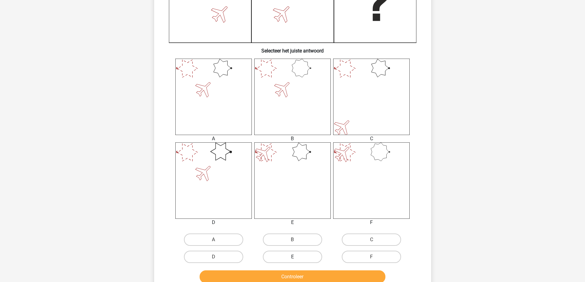
click at [289, 259] on label "E" at bounding box center [292, 257] width 59 height 12
click at [293, 259] on input "E" at bounding box center [295, 259] width 4 height 4
radio input "true"
click at [291, 273] on button "Controleer" at bounding box center [293, 277] width 186 height 13
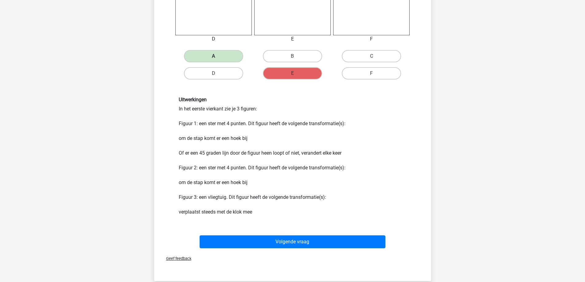
scroll to position [369, 0]
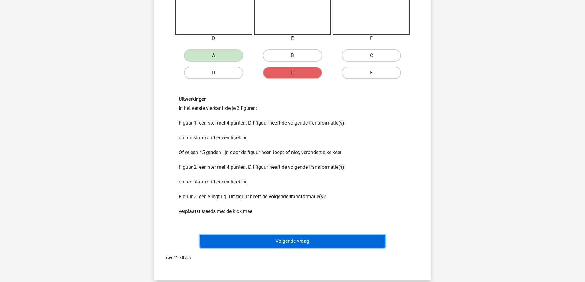
click at [279, 240] on button "Volgende vraag" at bounding box center [293, 241] width 186 height 13
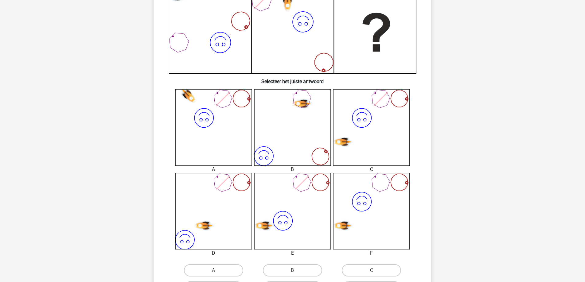
scroll to position [215, 0]
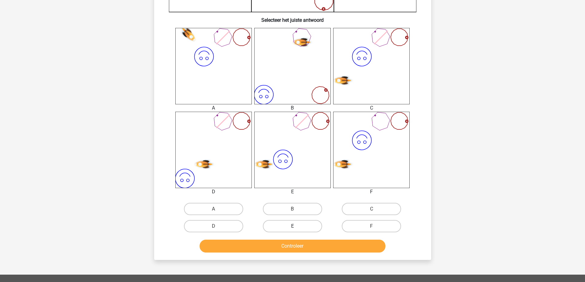
click at [279, 224] on label "E" at bounding box center [292, 226] width 59 height 12
click at [293, 226] on input "E" at bounding box center [295, 228] width 4 height 4
radio input "true"
click at [287, 242] on button "Controleer" at bounding box center [293, 246] width 186 height 13
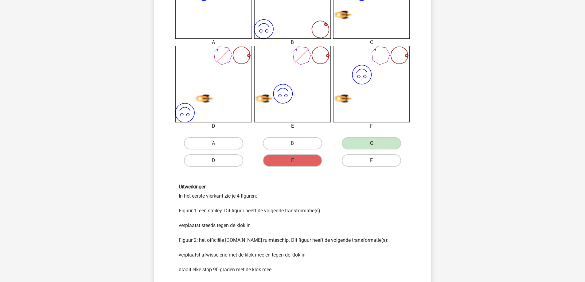
scroll to position [307, 0]
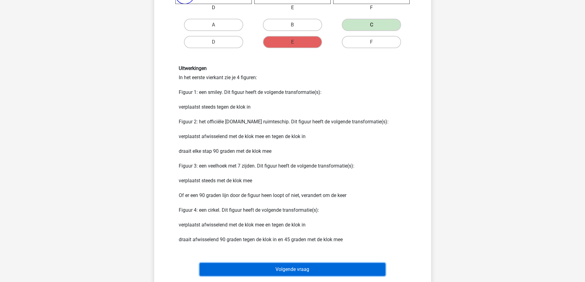
click at [298, 269] on button "Volgende vraag" at bounding box center [293, 269] width 186 height 13
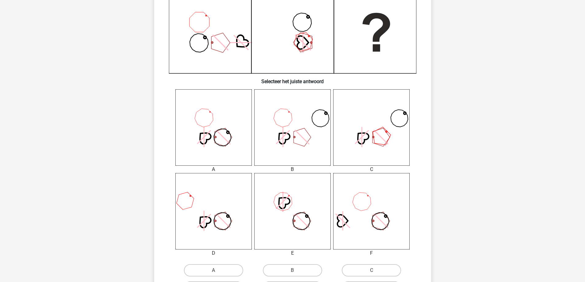
scroll to position [215, 0]
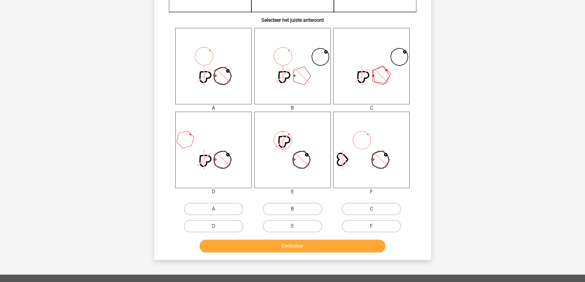
drag, startPoint x: 215, startPoint y: 222, endPoint x: 226, endPoint y: 241, distance: 22.0
click at [215, 223] on label "D" at bounding box center [213, 226] width 59 height 12
click at [215, 226] on input "D" at bounding box center [216, 228] width 4 height 4
radio input "true"
click at [229, 245] on button "Controleer" at bounding box center [293, 246] width 186 height 13
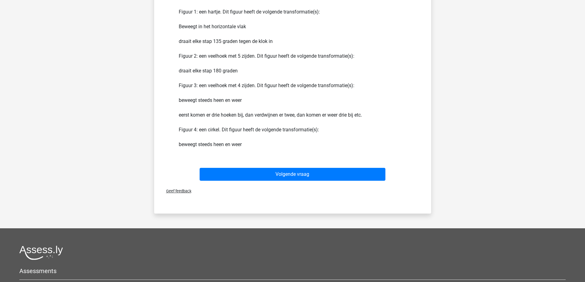
scroll to position [492, 0]
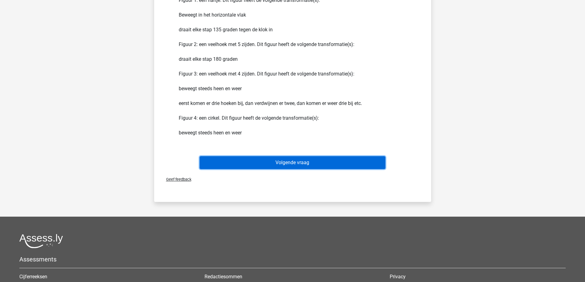
click at [287, 163] on button "Volgende vraag" at bounding box center [293, 162] width 186 height 13
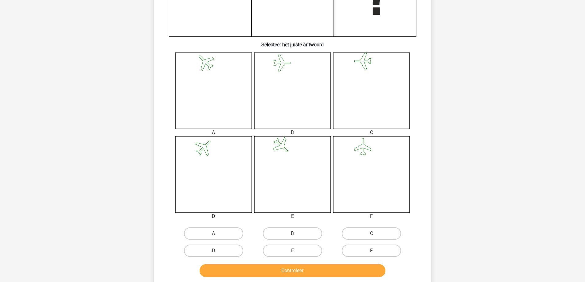
scroll to position [246, 0]
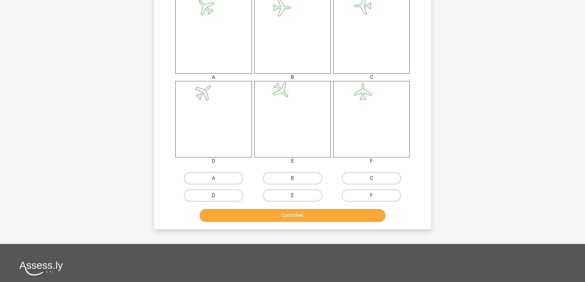
click at [223, 194] on label "D" at bounding box center [213, 196] width 59 height 12
click at [218, 196] on input "D" at bounding box center [216, 198] width 4 height 4
radio input "true"
click at [244, 215] on button "Controleer" at bounding box center [293, 215] width 186 height 13
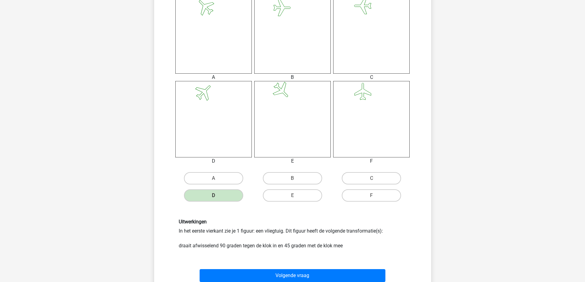
scroll to position [369, 0]
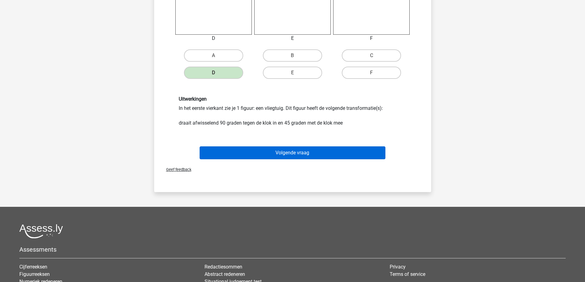
drag, startPoint x: 285, startPoint y: 143, endPoint x: 286, endPoint y: 150, distance: 6.8
click at [285, 144] on div "Volgende vraag" at bounding box center [293, 152] width 258 height 20
click at [286, 152] on button "Volgende vraag" at bounding box center [293, 153] width 186 height 13
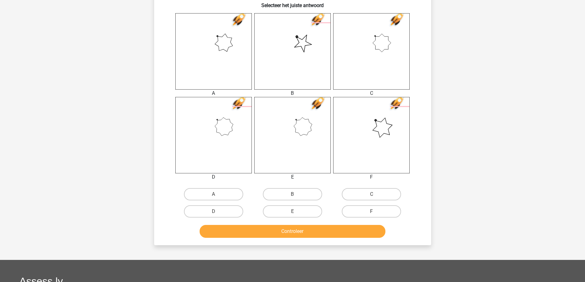
scroll to position [246, 0]
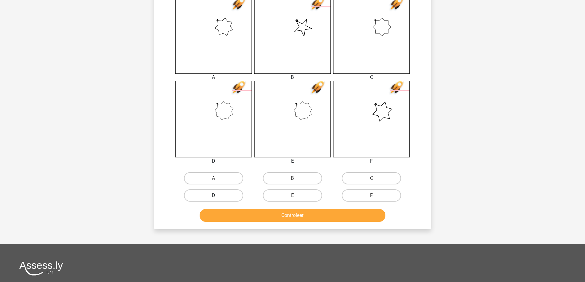
click at [224, 194] on label "D" at bounding box center [213, 196] width 59 height 12
click at [218, 196] on input "D" at bounding box center [216, 198] width 4 height 4
radio input "true"
click at [235, 216] on button "Controleer" at bounding box center [293, 215] width 186 height 13
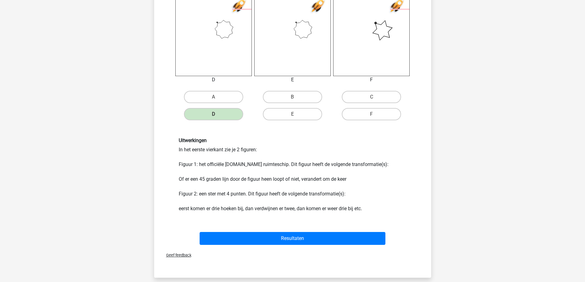
scroll to position [338, 0]
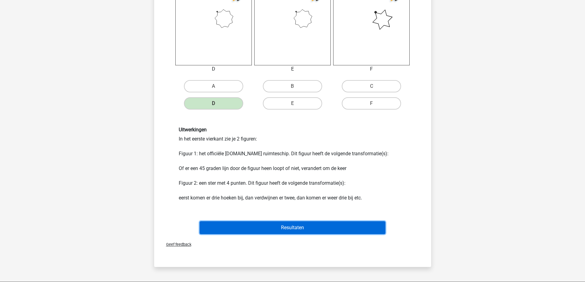
click at [279, 228] on button "Resultaten" at bounding box center [293, 228] width 186 height 13
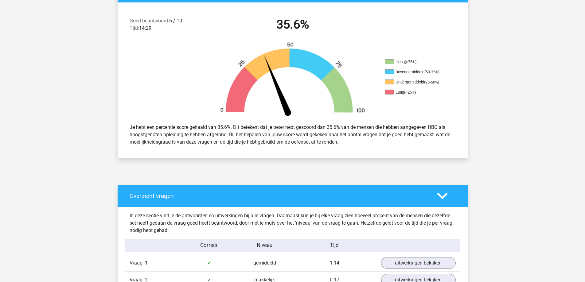
scroll to position [338, 0]
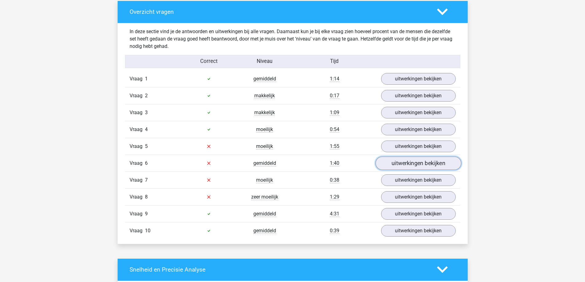
click at [403, 162] on link "uitwerkingen bekijken" at bounding box center [419, 164] width 86 height 14
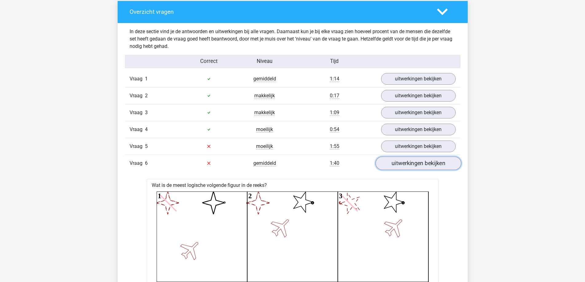
click at [403, 162] on link "uitwerkingen bekijken" at bounding box center [419, 164] width 86 height 14
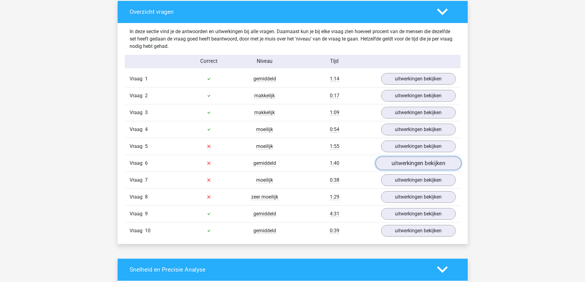
click at [403, 162] on link "uitwerkingen bekijken" at bounding box center [419, 164] width 86 height 14
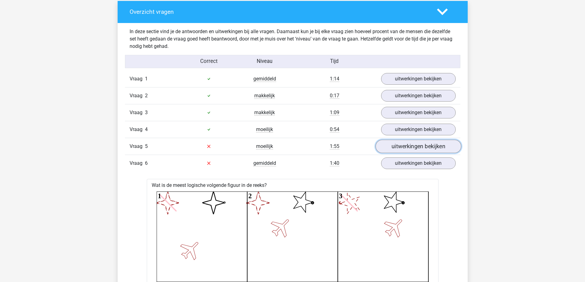
click at [405, 145] on link "uitwerkingen bekijken" at bounding box center [419, 147] width 86 height 14
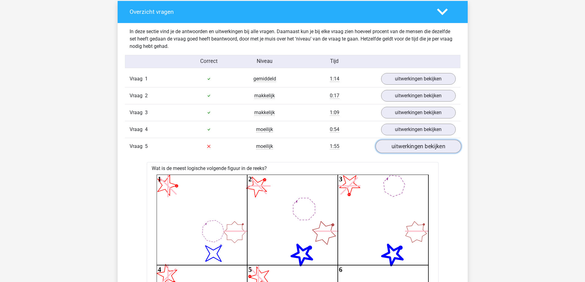
click at [405, 145] on link "uitwerkingen bekijken" at bounding box center [419, 147] width 86 height 14
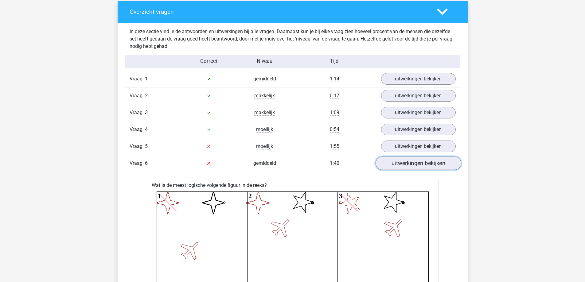
click at [400, 161] on link "uitwerkingen bekijken" at bounding box center [419, 164] width 86 height 14
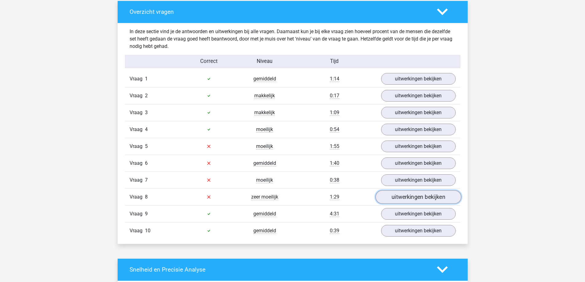
click at [403, 198] on link "uitwerkingen bekijken" at bounding box center [419, 198] width 86 height 14
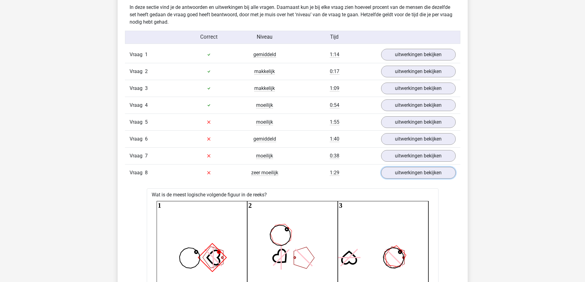
scroll to position [369, 0]
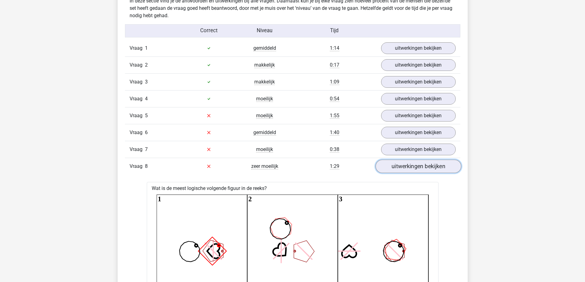
click at [407, 166] on link "uitwerkingen bekijken" at bounding box center [419, 167] width 86 height 14
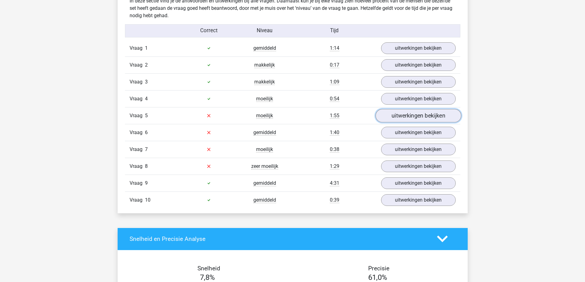
click at [403, 117] on link "uitwerkingen bekijken" at bounding box center [419, 116] width 86 height 14
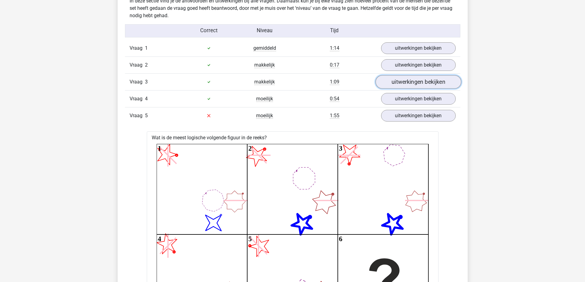
click at [397, 78] on link "uitwerkingen bekijken" at bounding box center [419, 82] width 86 height 14
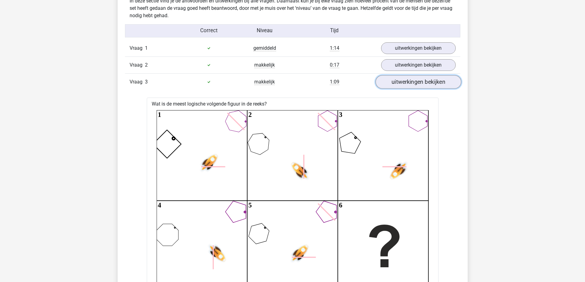
click at [404, 77] on link "uitwerkingen bekijken" at bounding box center [419, 82] width 86 height 14
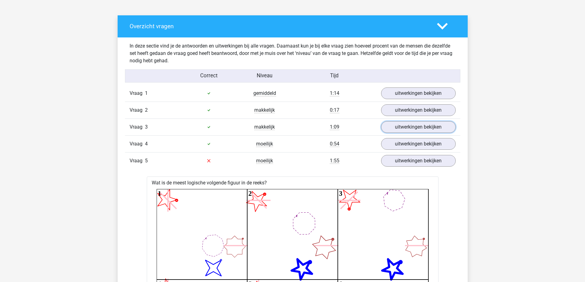
scroll to position [307, 0]
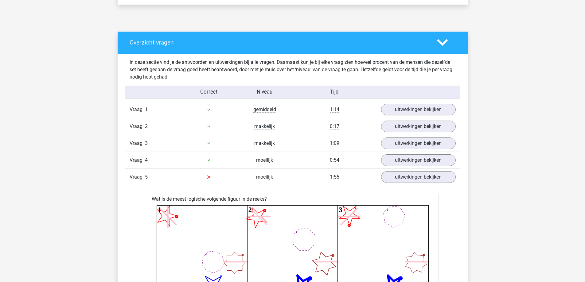
drag, startPoint x: 359, startPoint y: 181, endPoint x: 361, endPoint y: 178, distance: 3.7
click at [359, 181] on div "Vraag 5 moeilijk 1:55 uitwerkingen bekijken" at bounding box center [293, 177] width 336 height 17
click at [395, 174] on link "uitwerkingen bekijken" at bounding box center [419, 178] width 86 height 14
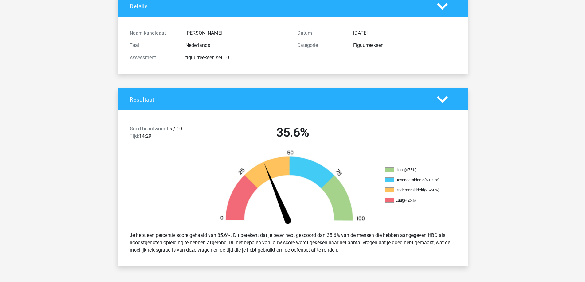
scroll to position [0, 0]
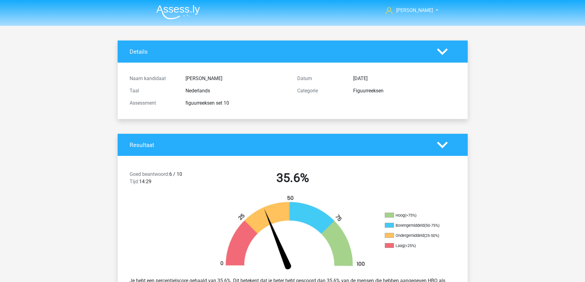
click at [176, 17] on img at bounding box center [178, 12] width 44 height 14
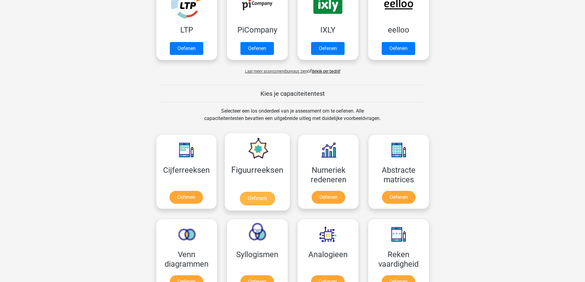
scroll to position [277, 0]
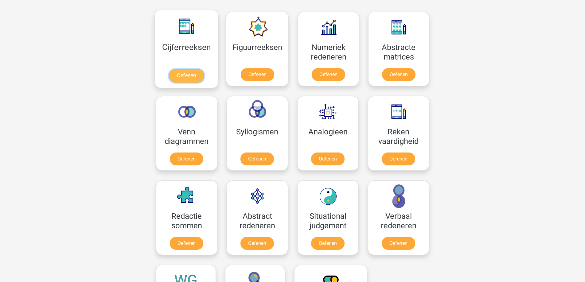
click at [190, 72] on link "Oefenen" at bounding box center [186, 76] width 35 height 14
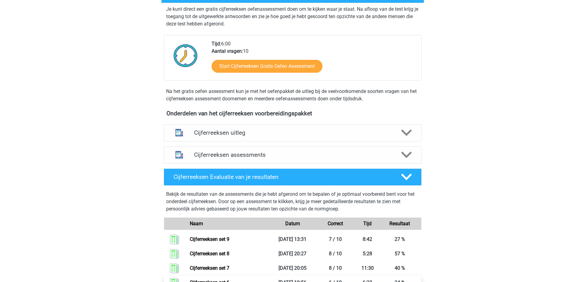
scroll to position [246, 0]
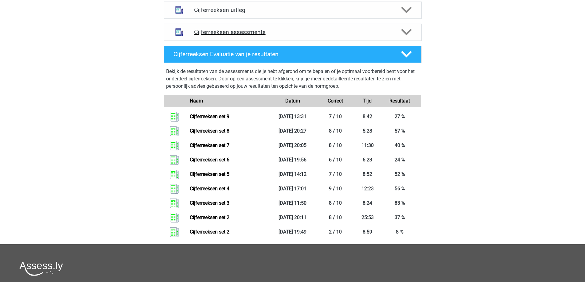
click at [278, 36] on h4 "Cijferreeksen assessments" at bounding box center [292, 32] width 197 height 7
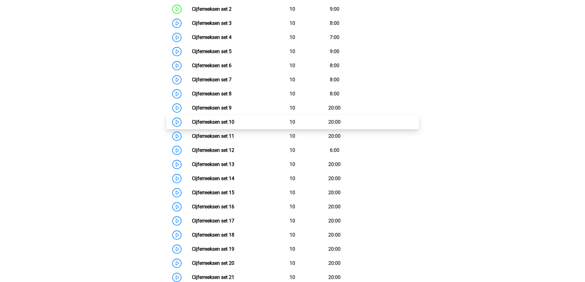
scroll to position [338, 0]
click at [217, 126] on link "Cijferreeksen set 10" at bounding box center [213, 123] width 42 height 6
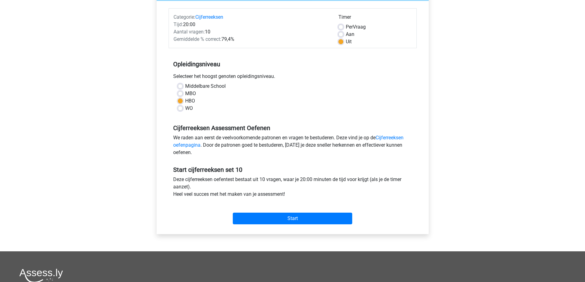
scroll to position [123, 0]
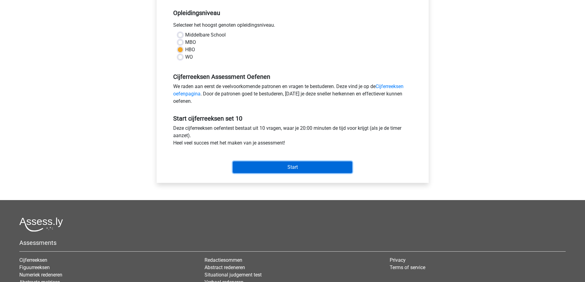
click at [298, 169] on input "Start" at bounding box center [293, 168] width 120 height 12
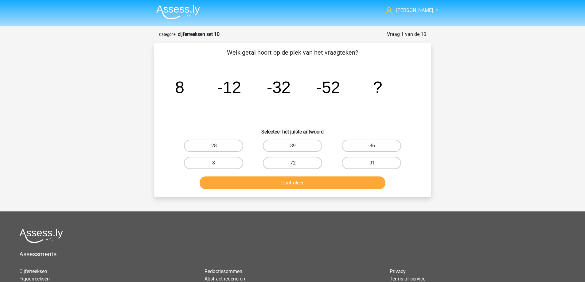
click at [310, 166] on label "-72" at bounding box center [292, 163] width 59 height 12
click at [297, 166] on input "-72" at bounding box center [295, 165] width 4 height 4
radio input "true"
click at [310, 179] on button "Controleer" at bounding box center [293, 183] width 186 height 13
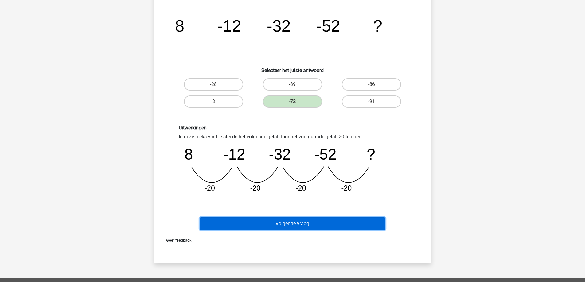
click at [308, 222] on button "Volgende vraag" at bounding box center [293, 224] width 186 height 13
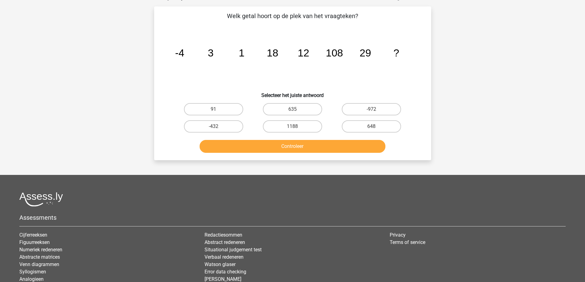
scroll to position [31, 0]
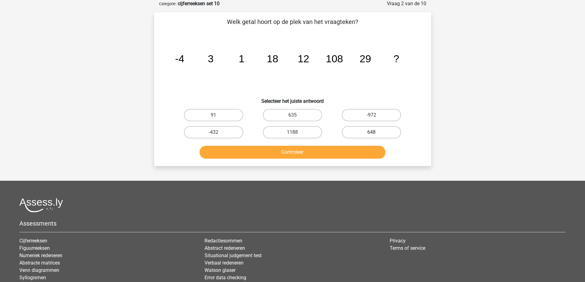
click at [379, 132] on label "648" at bounding box center [371, 132] width 59 height 12
click at [376, 132] on input "648" at bounding box center [374, 134] width 4 height 4
radio input "true"
click at [330, 156] on button "Controleer" at bounding box center [293, 152] width 186 height 13
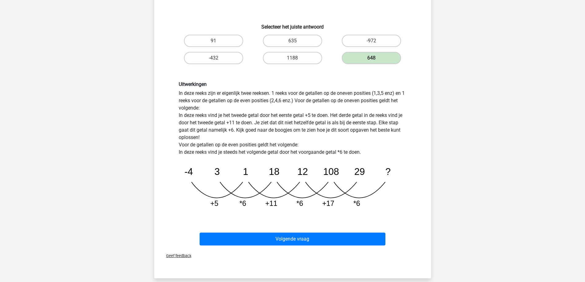
scroll to position [123, 0]
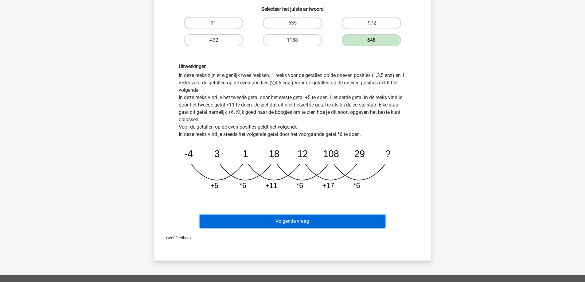
click at [303, 223] on button "Volgende vraag" at bounding box center [293, 221] width 186 height 13
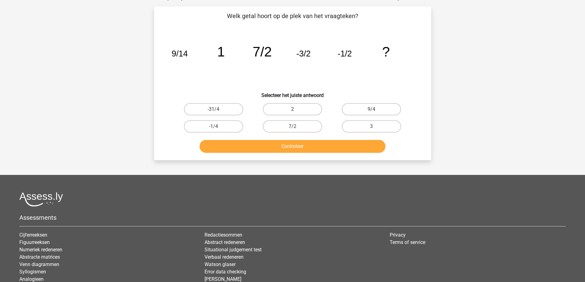
scroll to position [31, 0]
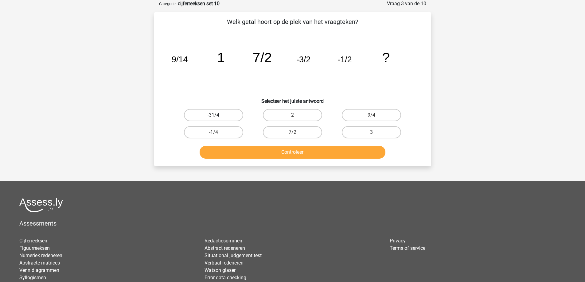
click at [220, 113] on label "-31/4" at bounding box center [213, 115] width 59 height 12
click at [218, 115] on input "-31/4" at bounding box center [216, 117] width 4 height 4
radio input "true"
click at [243, 151] on button "Controleer" at bounding box center [293, 152] width 186 height 13
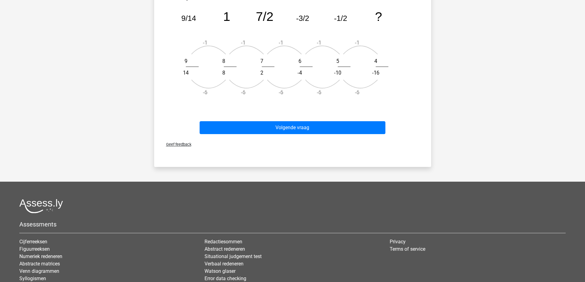
scroll to position [277, 0]
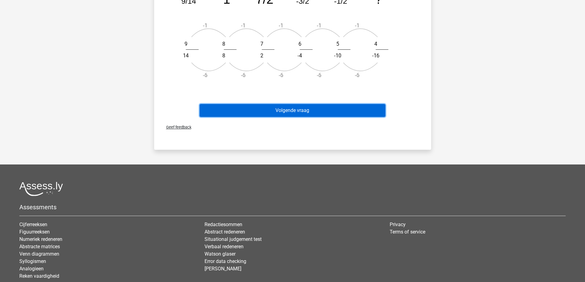
click at [285, 111] on button "Volgende vraag" at bounding box center [293, 110] width 186 height 13
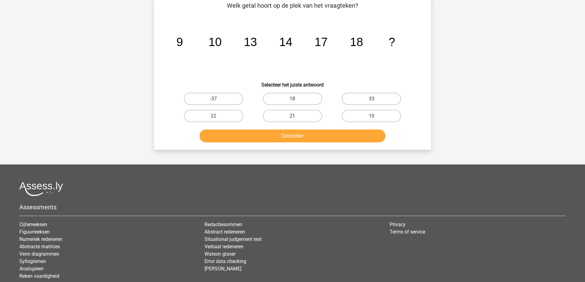
scroll to position [31, 0]
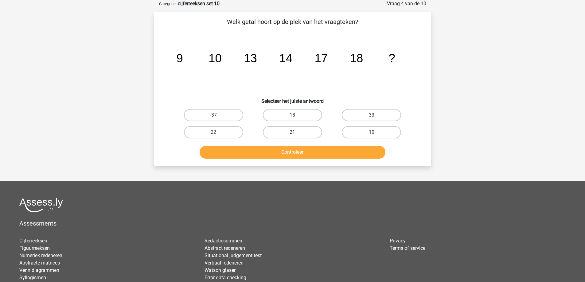
drag, startPoint x: 286, startPoint y: 128, endPoint x: 285, endPoint y: 132, distance: 5.0
click at [286, 128] on label "21" at bounding box center [292, 132] width 59 height 12
click at [293, 132] on input "21" at bounding box center [295, 134] width 4 height 4
radio input "true"
click at [284, 151] on button "Controleer" at bounding box center [293, 152] width 186 height 13
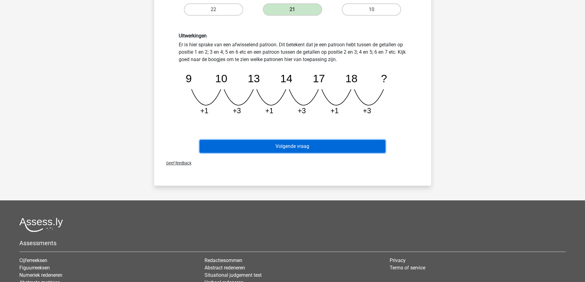
click at [282, 144] on button "Volgende vraag" at bounding box center [293, 146] width 186 height 13
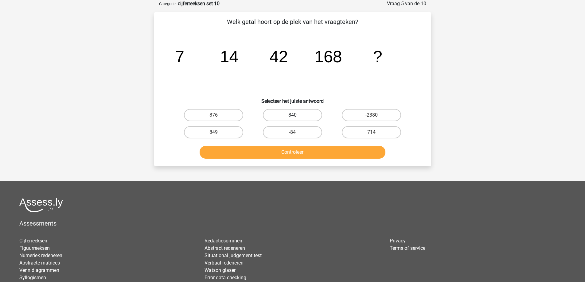
click at [308, 114] on label "840" at bounding box center [292, 115] width 59 height 12
click at [297, 115] on input "840" at bounding box center [295, 117] width 4 height 4
radio input "true"
click at [306, 154] on button "Controleer" at bounding box center [293, 152] width 186 height 13
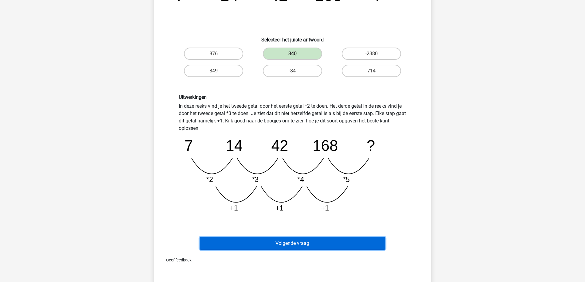
click at [288, 246] on button "Volgende vraag" at bounding box center [293, 243] width 186 height 13
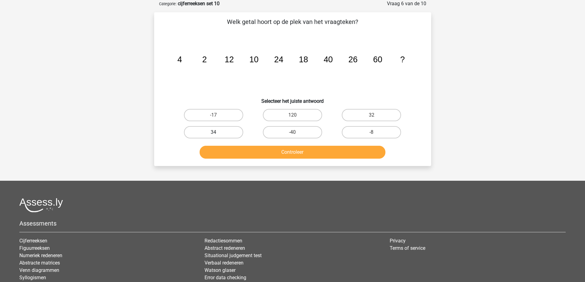
click at [236, 134] on label "34" at bounding box center [213, 132] width 59 height 12
click at [218, 134] on input "34" at bounding box center [216, 134] width 4 height 4
radio input "true"
click at [252, 153] on button "Controleer" at bounding box center [293, 152] width 186 height 13
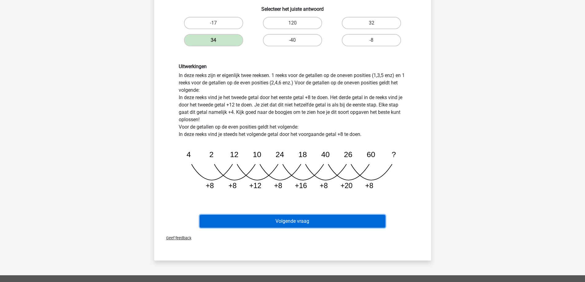
click at [282, 220] on button "Volgende vraag" at bounding box center [293, 221] width 186 height 13
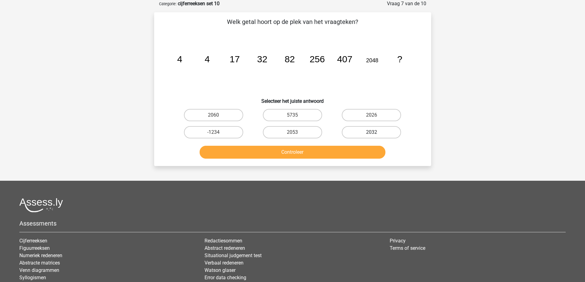
click at [379, 131] on label "2032" at bounding box center [371, 132] width 59 height 12
click at [376, 132] on input "2032" at bounding box center [374, 134] width 4 height 4
radio input "true"
click at [329, 163] on div "Welk getal hoort op de plek van het vraagteken? image/svg+xml 4 4 17 32 82 256 …" at bounding box center [292, 89] width 277 height 154
click at [326, 153] on button "Controleer" at bounding box center [293, 152] width 186 height 13
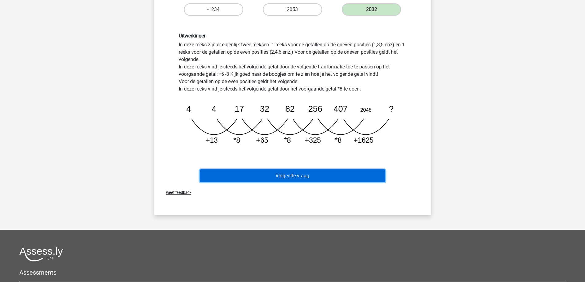
click at [311, 181] on button "Volgende vraag" at bounding box center [293, 176] width 186 height 13
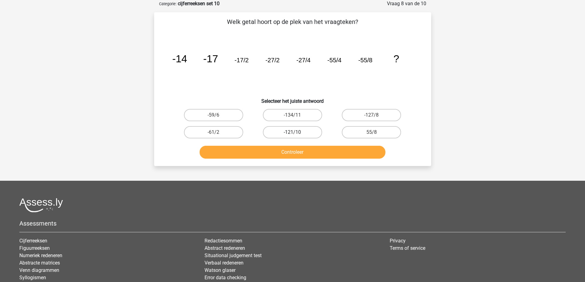
click at [300, 132] on label "-121/10" at bounding box center [292, 132] width 59 height 12
click at [297, 132] on input "-121/10" at bounding box center [295, 134] width 4 height 4
radio input "true"
click at [301, 152] on button "Controleer" at bounding box center [293, 152] width 186 height 13
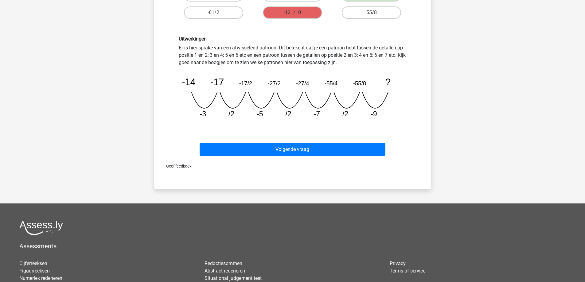
scroll to position [154, 0]
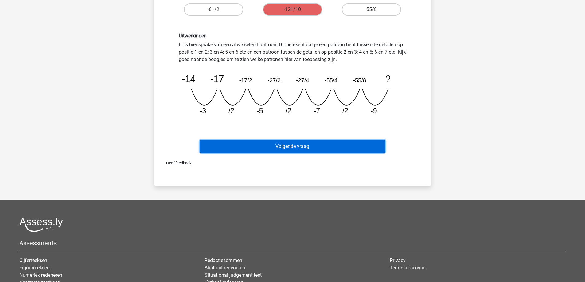
click at [312, 147] on button "Volgende vraag" at bounding box center [293, 146] width 186 height 13
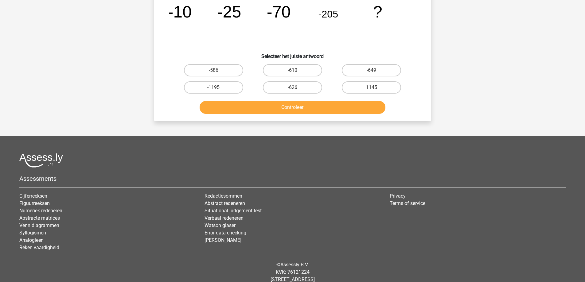
scroll to position [31, 0]
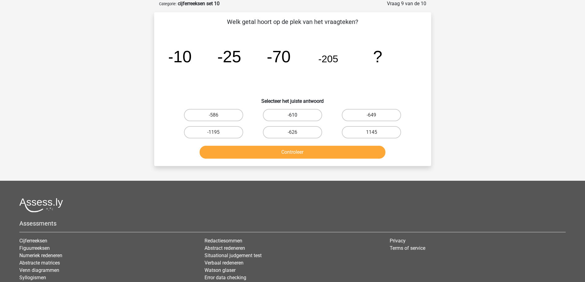
click at [282, 116] on label "-610" at bounding box center [292, 115] width 59 height 12
click at [293, 116] on input "-610" at bounding box center [295, 117] width 4 height 4
radio input "true"
click at [277, 153] on button "Controleer" at bounding box center [293, 152] width 186 height 13
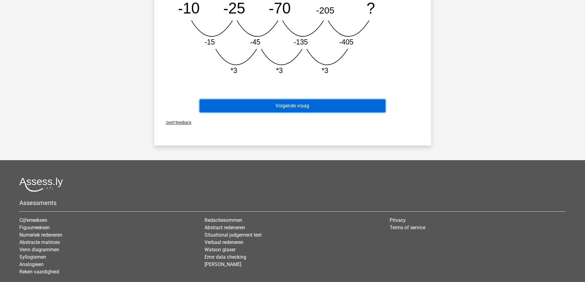
click at [277, 108] on button "Volgende vraag" at bounding box center [293, 106] width 186 height 13
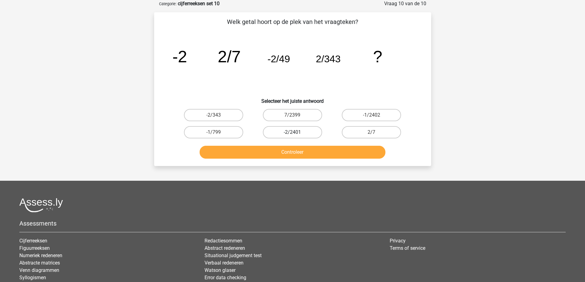
click at [281, 132] on label "-2/2401" at bounding box center [292, 132] width 59 height 12
click at [293, 132] on input "-2/2401" at bounding box center [295, 134] width 4 height 4
radio input "true"
click at [284, 159] on button "Controleer" at bounding box center [293, 152] width 186 height 13
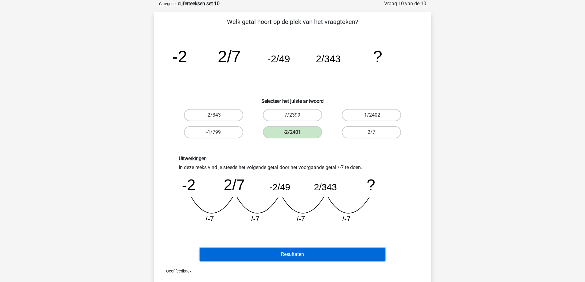
click at [280, 252] on button "Resultaten" at bounding box center [293, 254] width 186 height 13
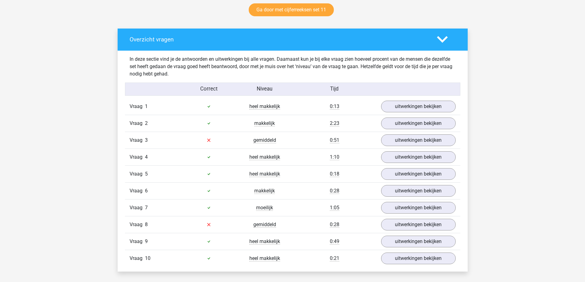
scroll to position [369, 0]
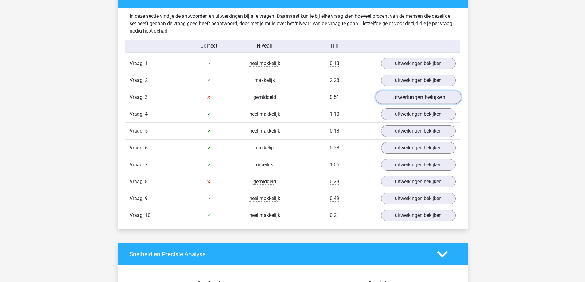
click at [396, 100] on link "uitwerkingen bekijken" at bounding box center [419, 98] width 86 height 14
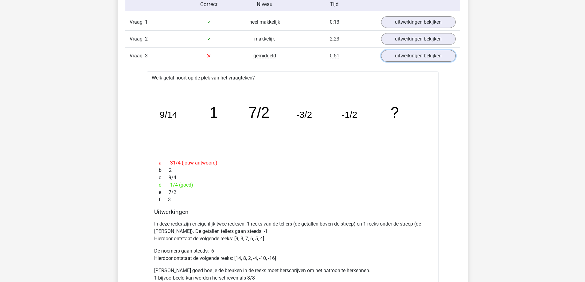
scroll to position [399, 0]
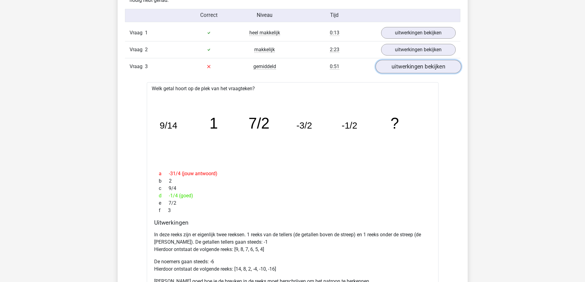
click at [404, 65] on link "uitwerkingen bekijken" at bounding box center [419, 67] width 86 height 14
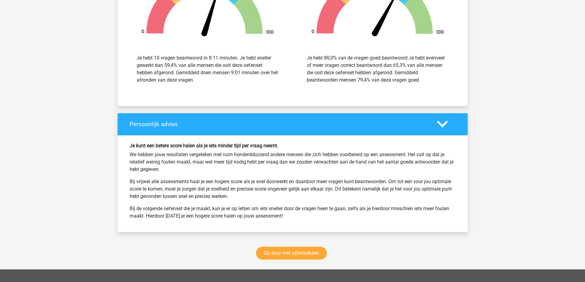
scroll to position [707, 0]
